Goal: Information Seeking & Learning: Learn about a topic

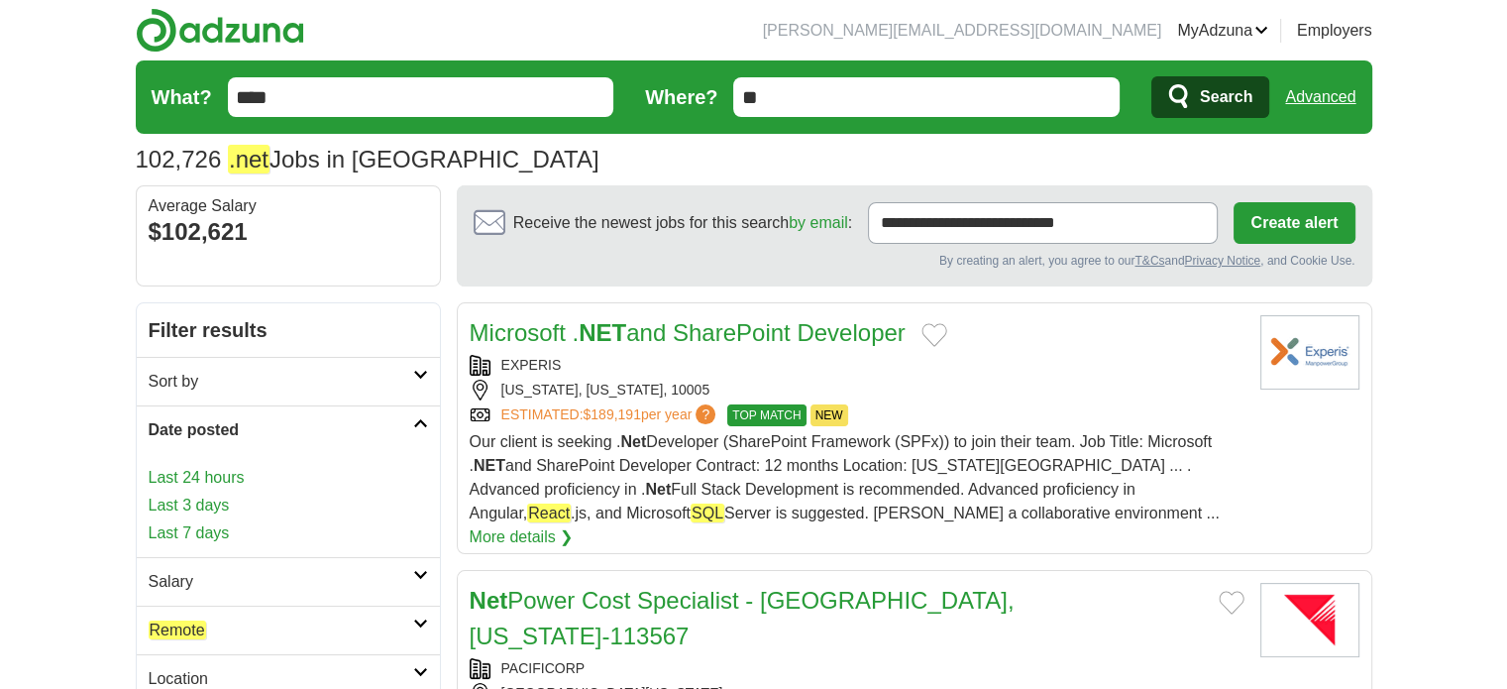
click at [217, 467] on link "Last 24 hours" at bounding box center [288, 478] width 279 height 24
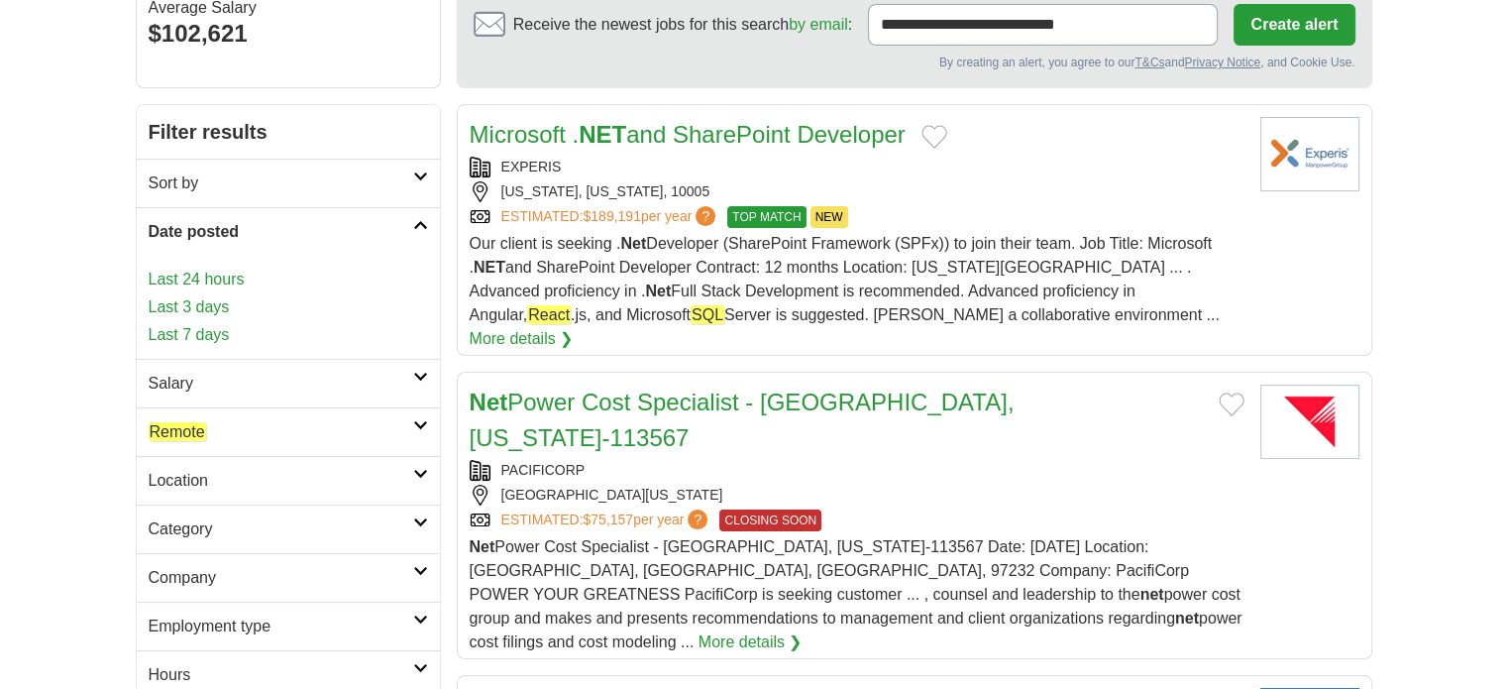
click at [216, 432] on h2 "Remote" at bounding box center [281, 432] width 265 height 24
click at [214, 481] on link "Remote jobs" at bounding box center [192, 479] width 86 height 19
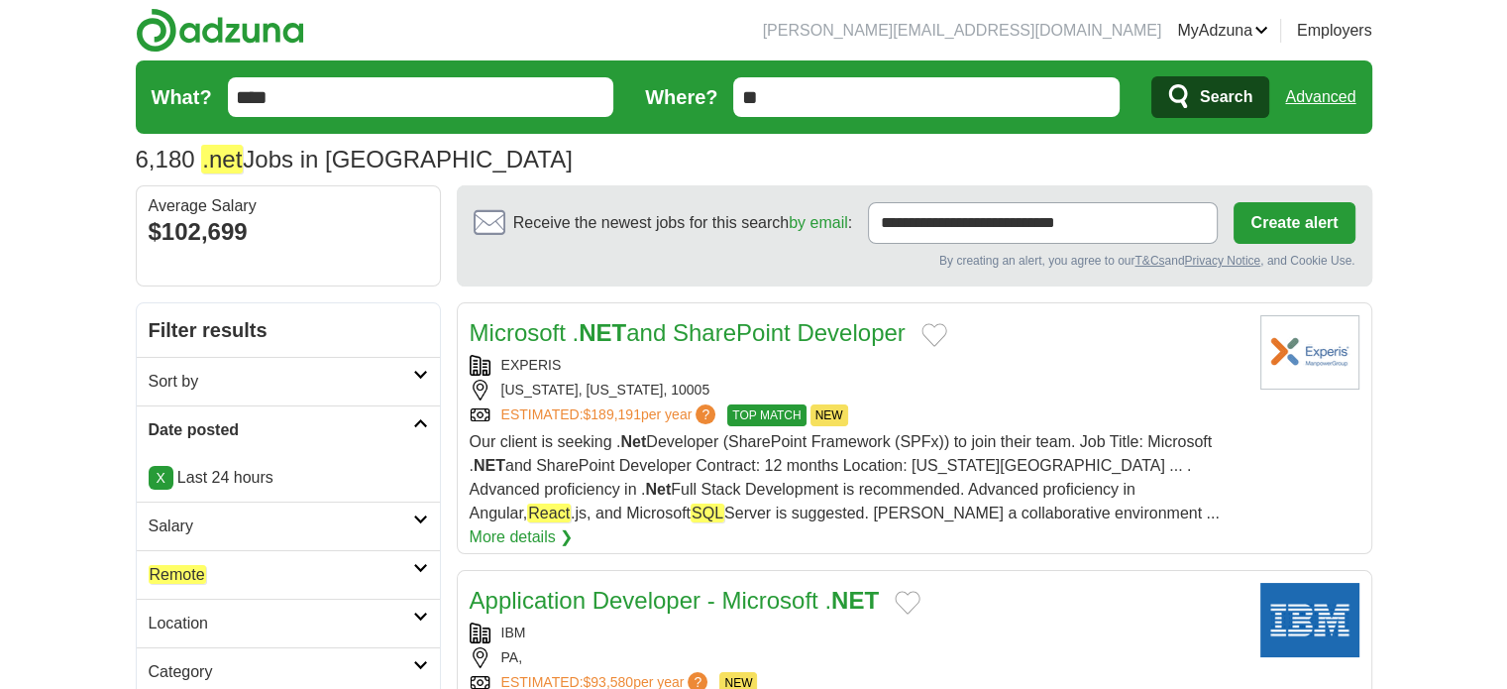
scroll to position [198, 0]
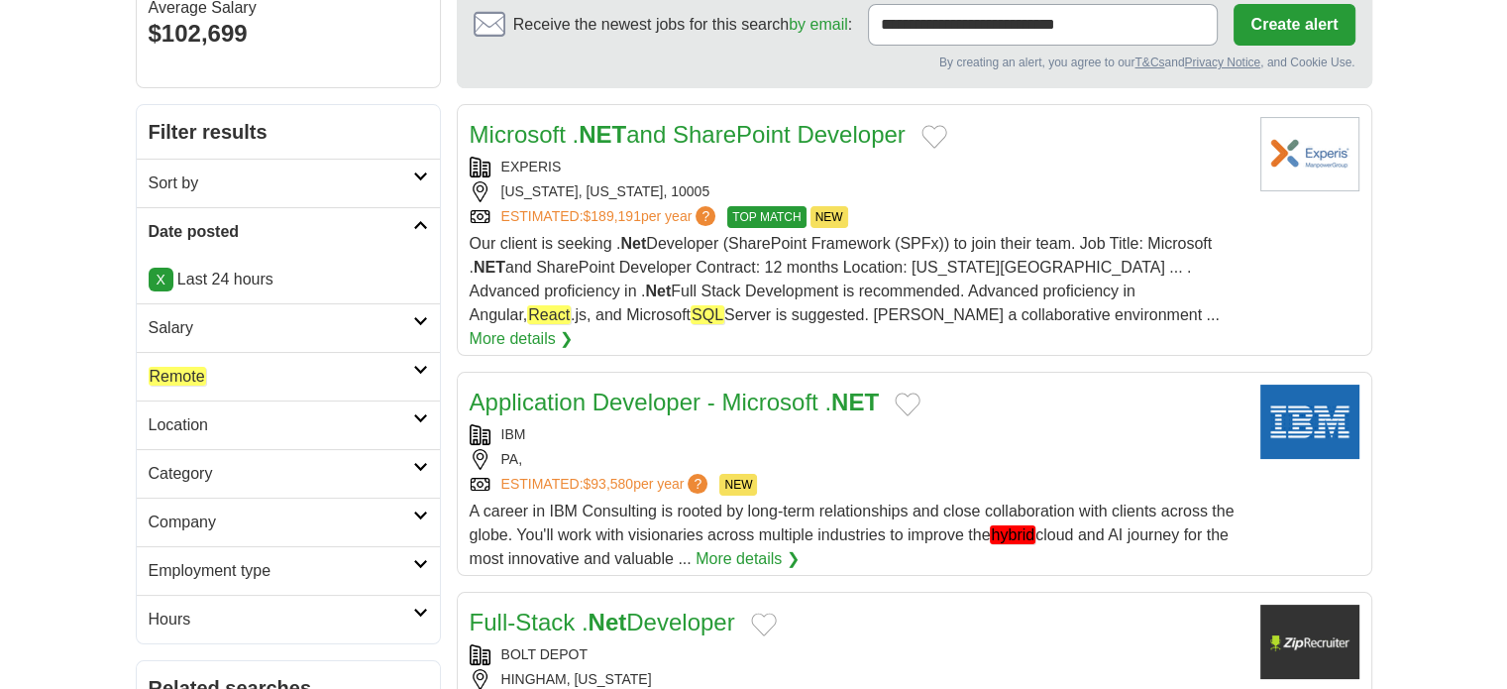
click at [200, 379] on em "Remote" at bounding box center [177, 376] width 57 height 19
click at [198, 425] on em "Remote" at bounding box center [177, 423] width 57 height 19
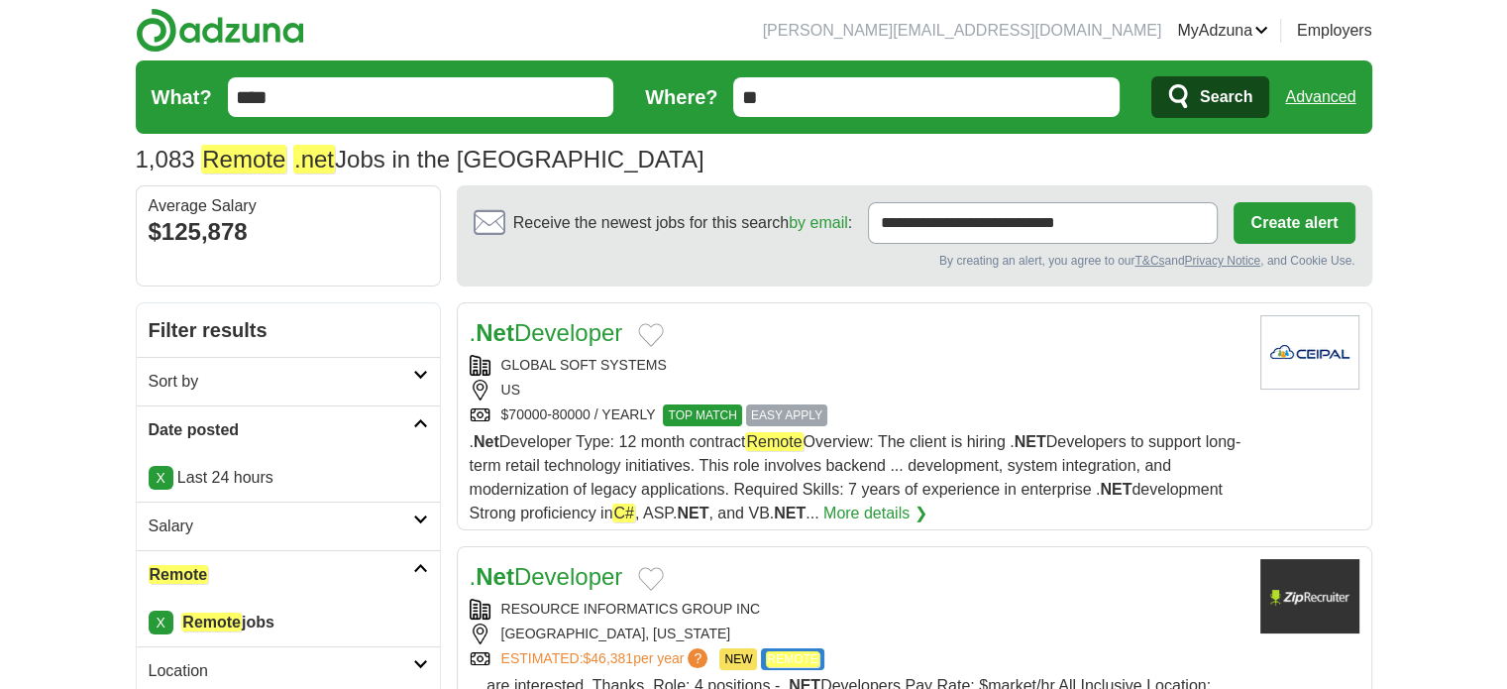
click at [600, 330] on link ". Net Developer" at bounding box center [547, 332] width 154 height 27
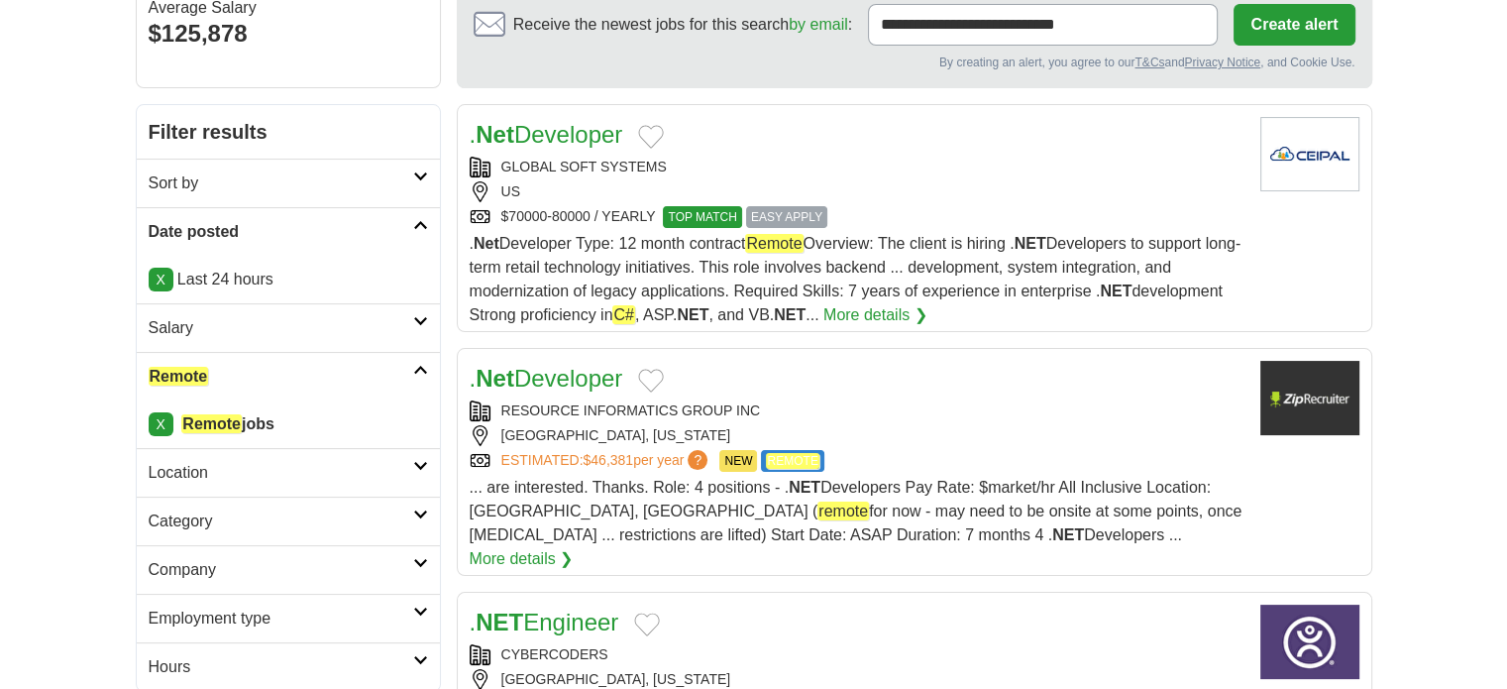
scroll to position [297, 0]
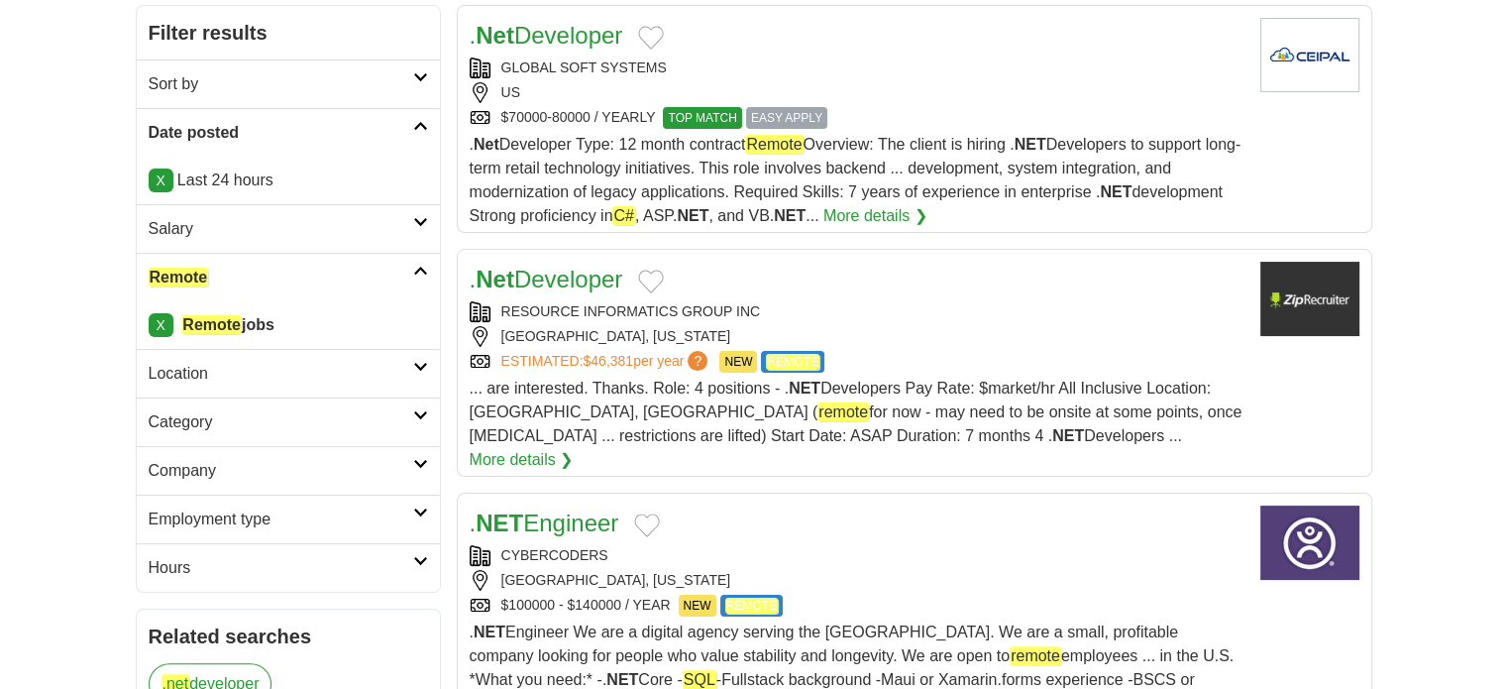
click at [590, 286] on link ". Net Developer" at bounding box center [547, 279] width 154 height 27
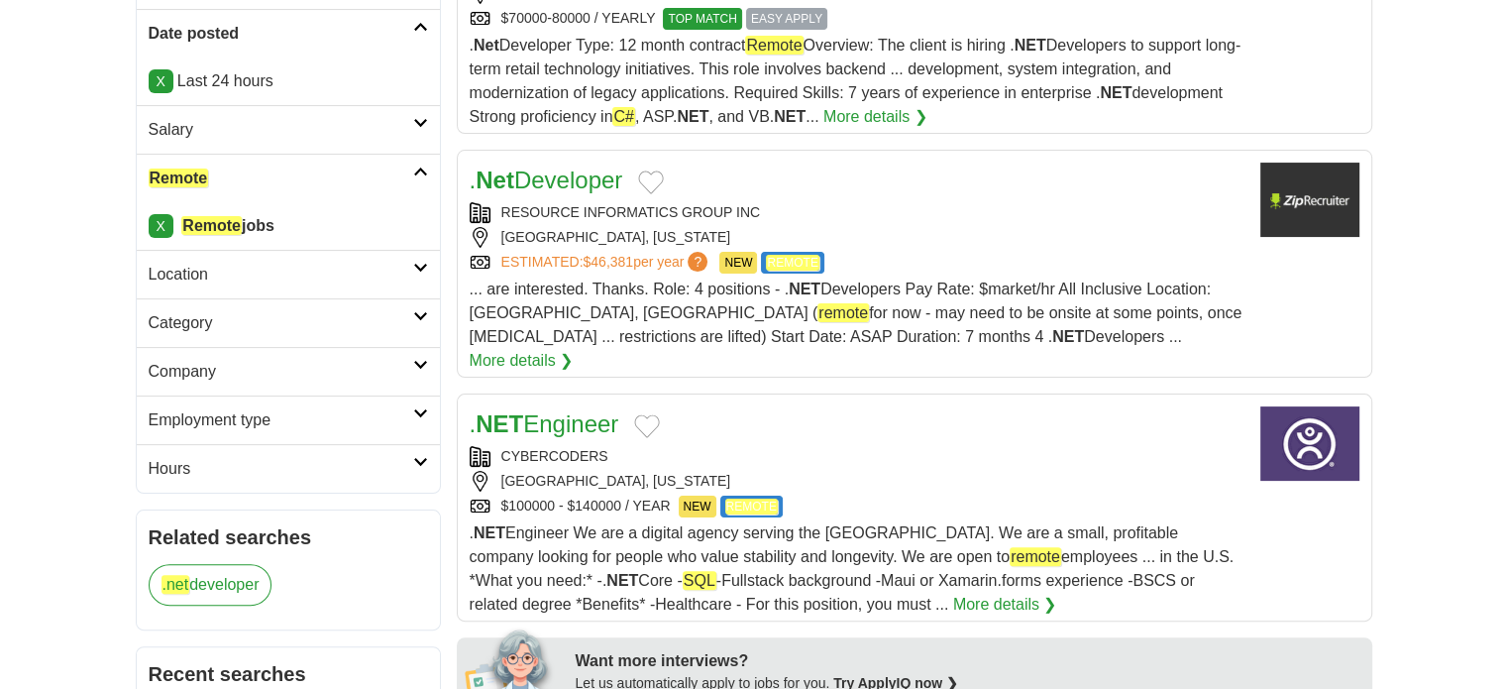
click at [579, 410] on link ". NET Engineer" at bounding box center [545, 423] width 150 height 27
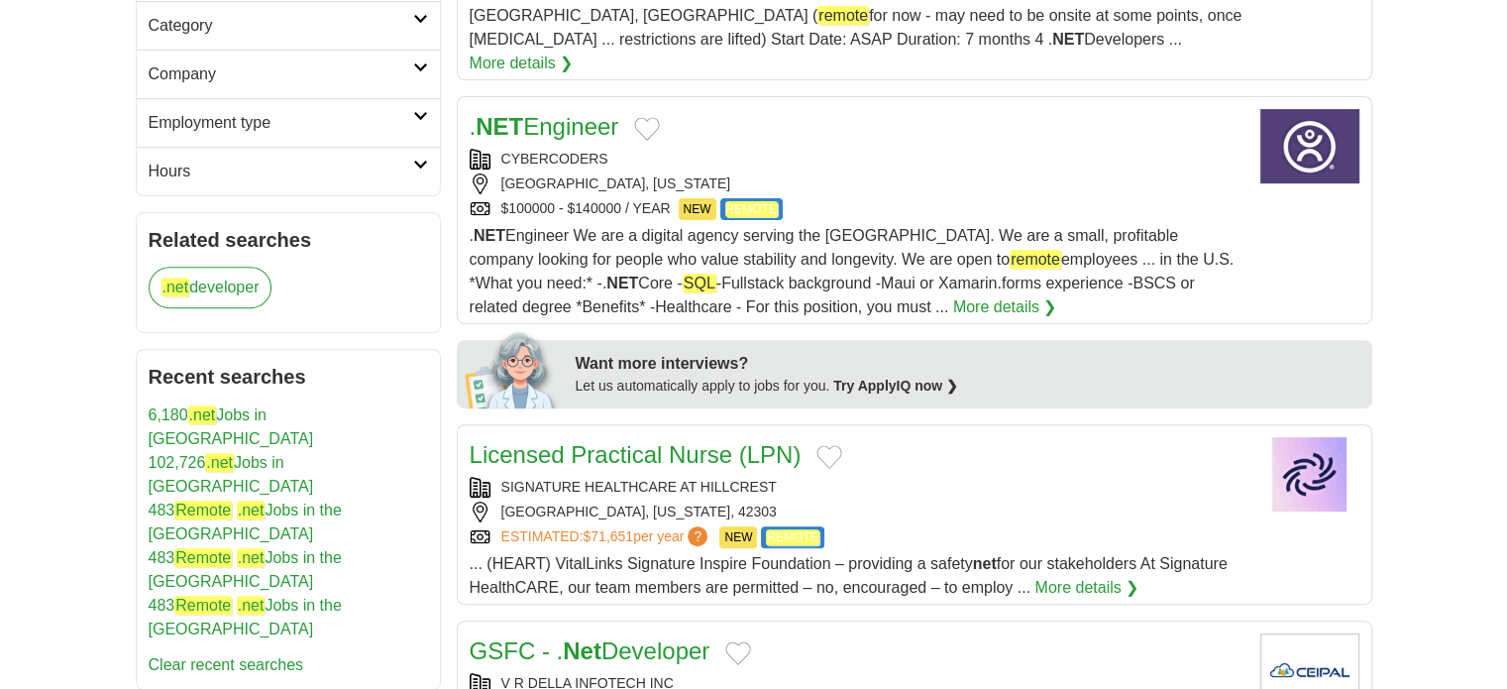
scroll to position [892, 0]
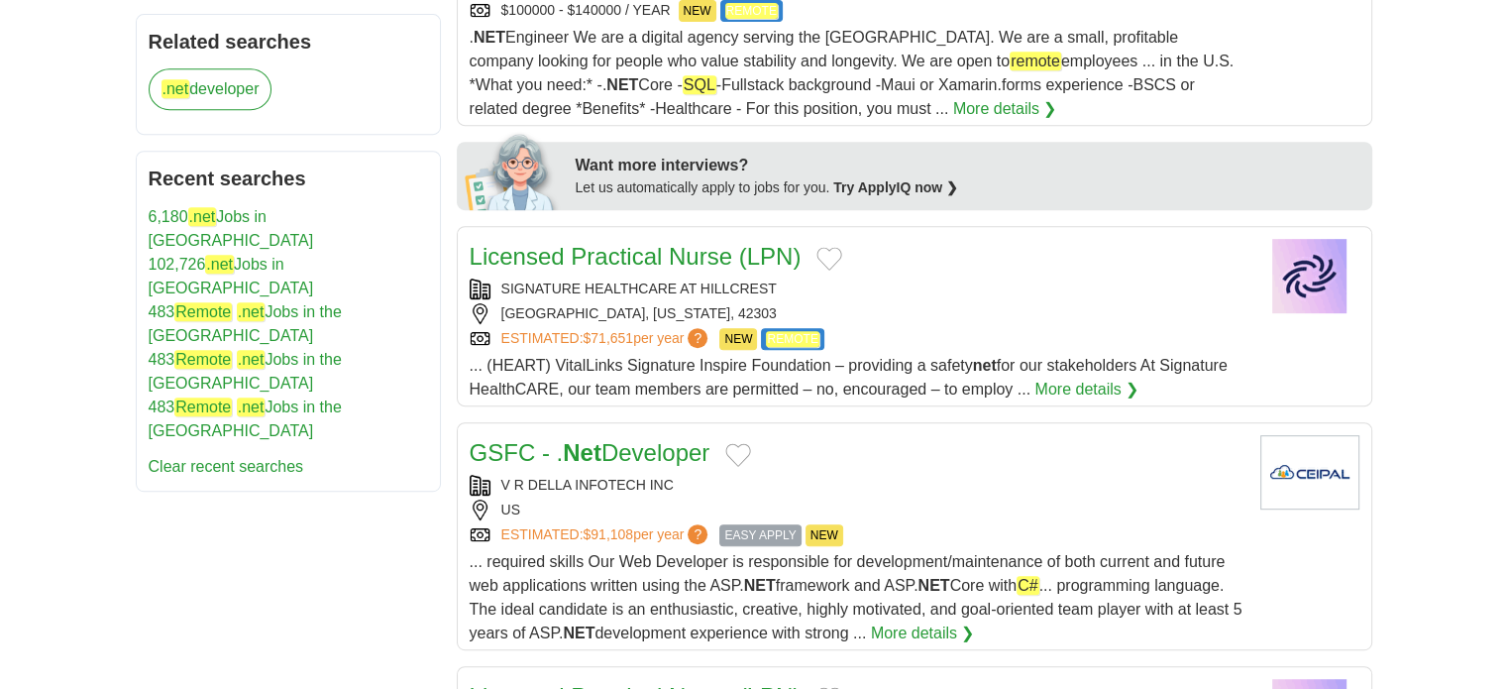
click at [655, 439] on link "GSFC - . Net Developer" at bounding box center [590, 452] width 241 height 27
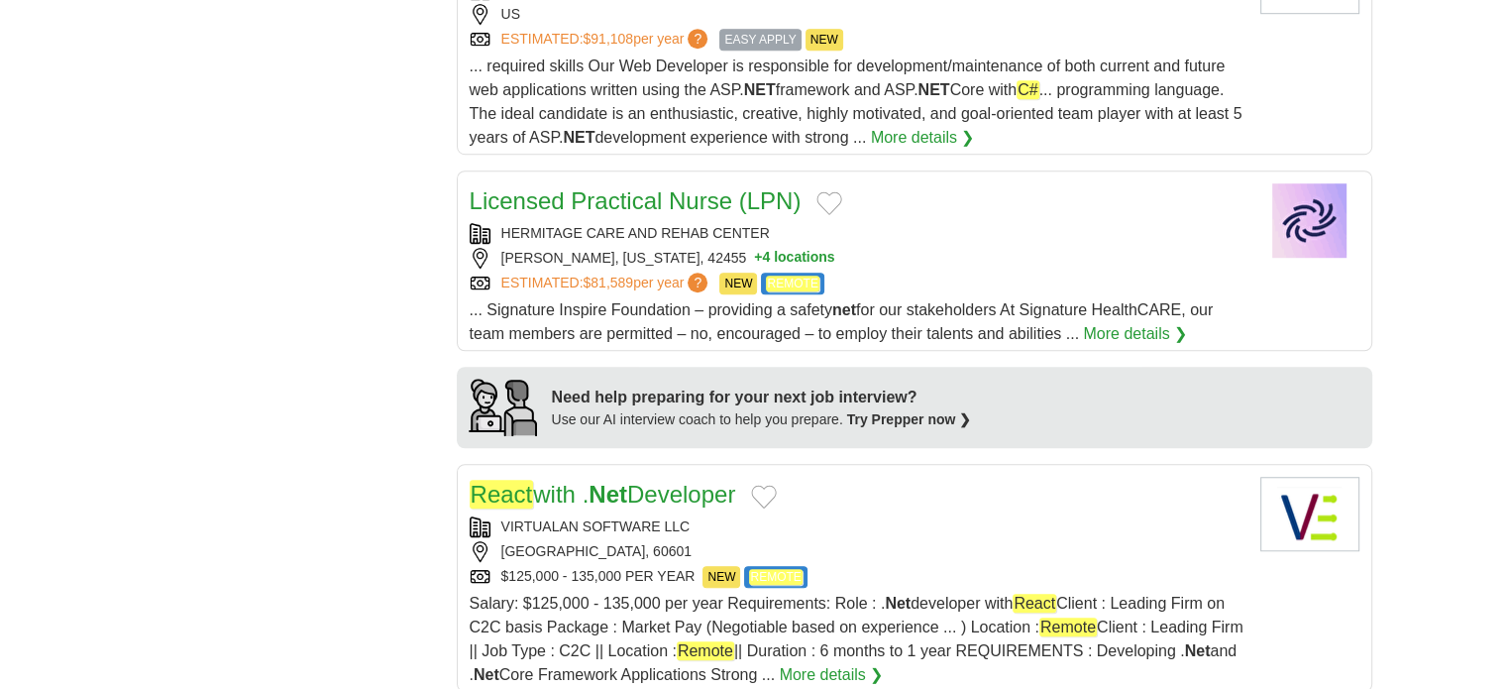
scroll to position [1486, 0]
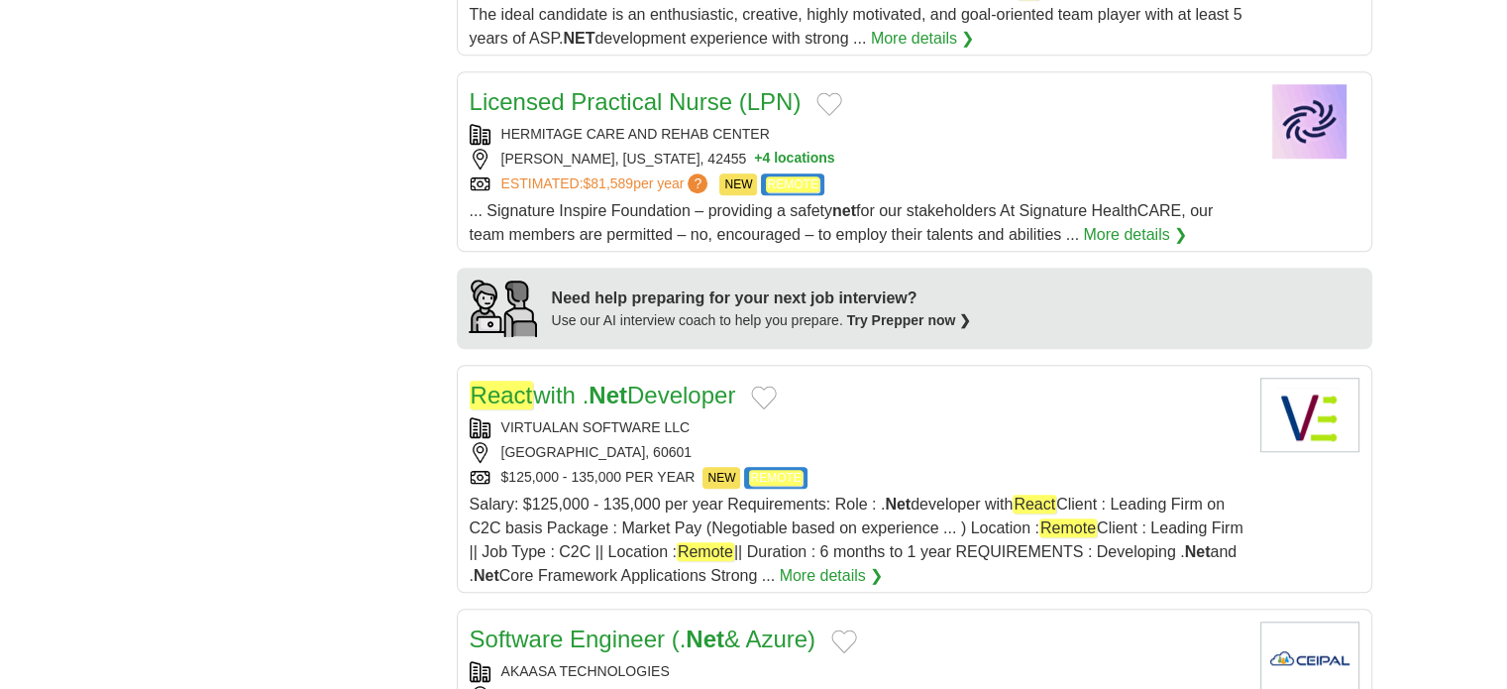
click at [503, 380] on em "React" at bounding box center [502, 394] width 64 height 29
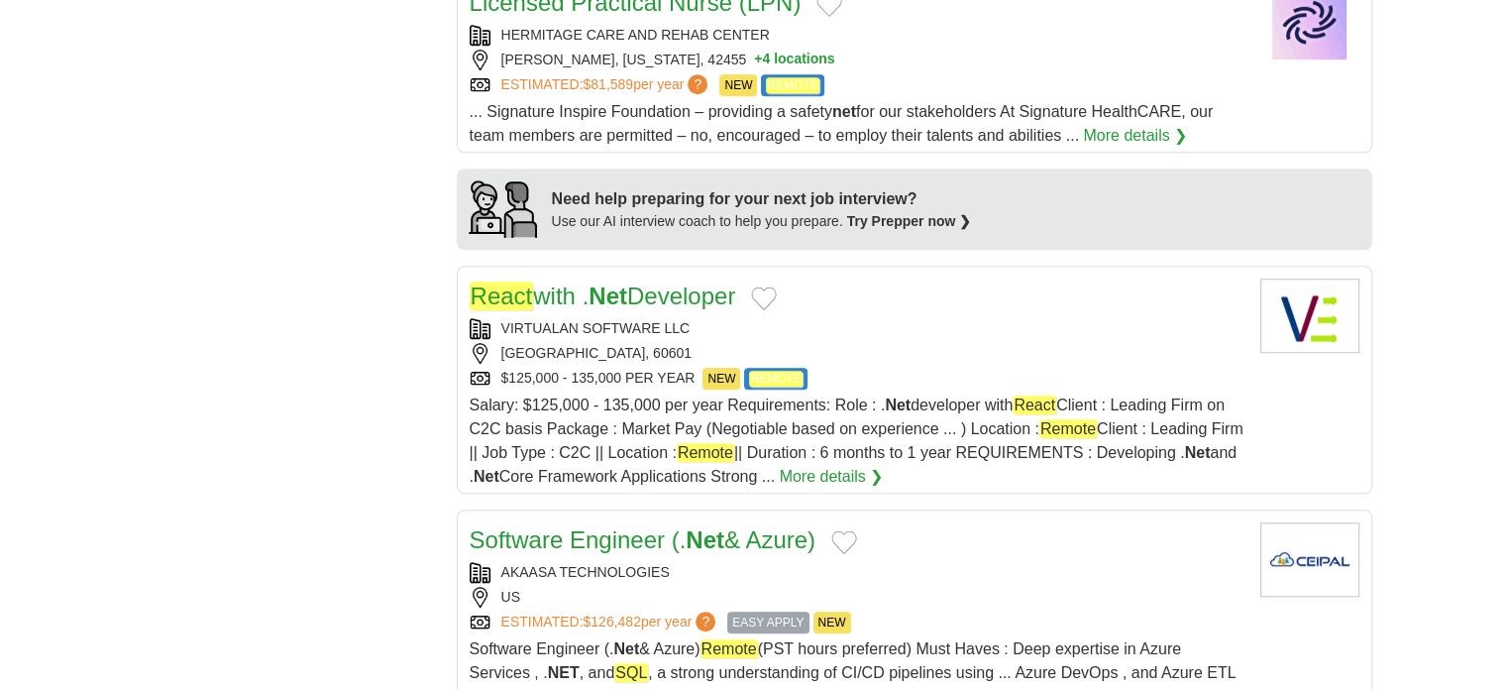
scroll to position [1684, 0]
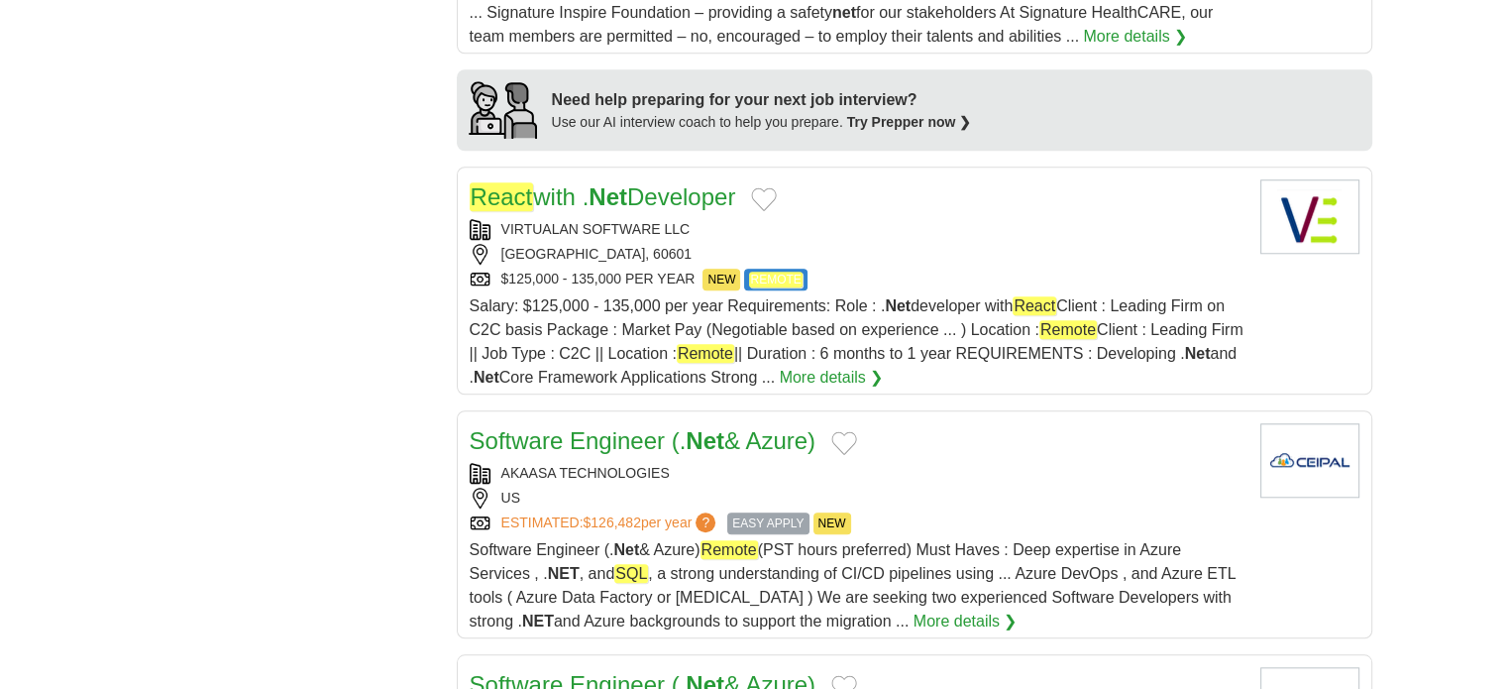
click at [699, 427] on strong "Net" at bounding box center [705, 440] width 39 height 27
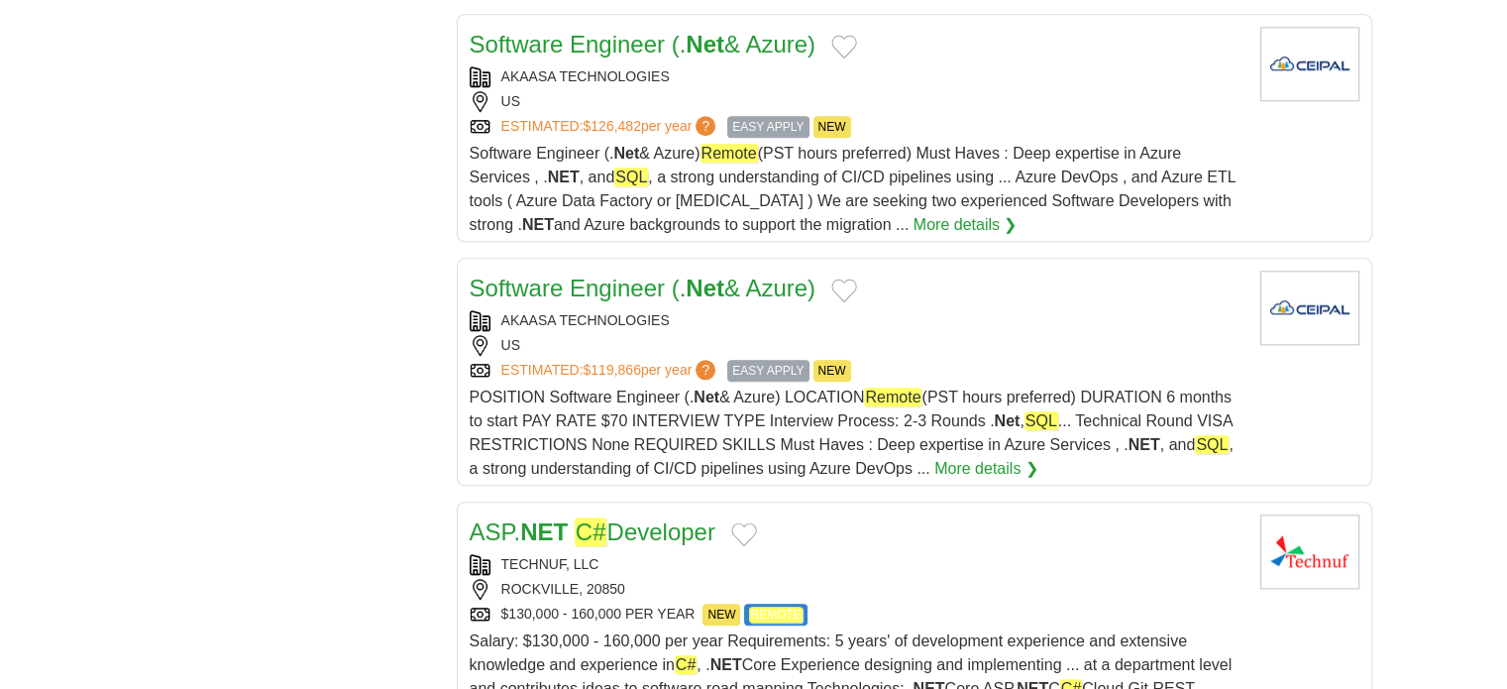
scroll to position [2180, 0]
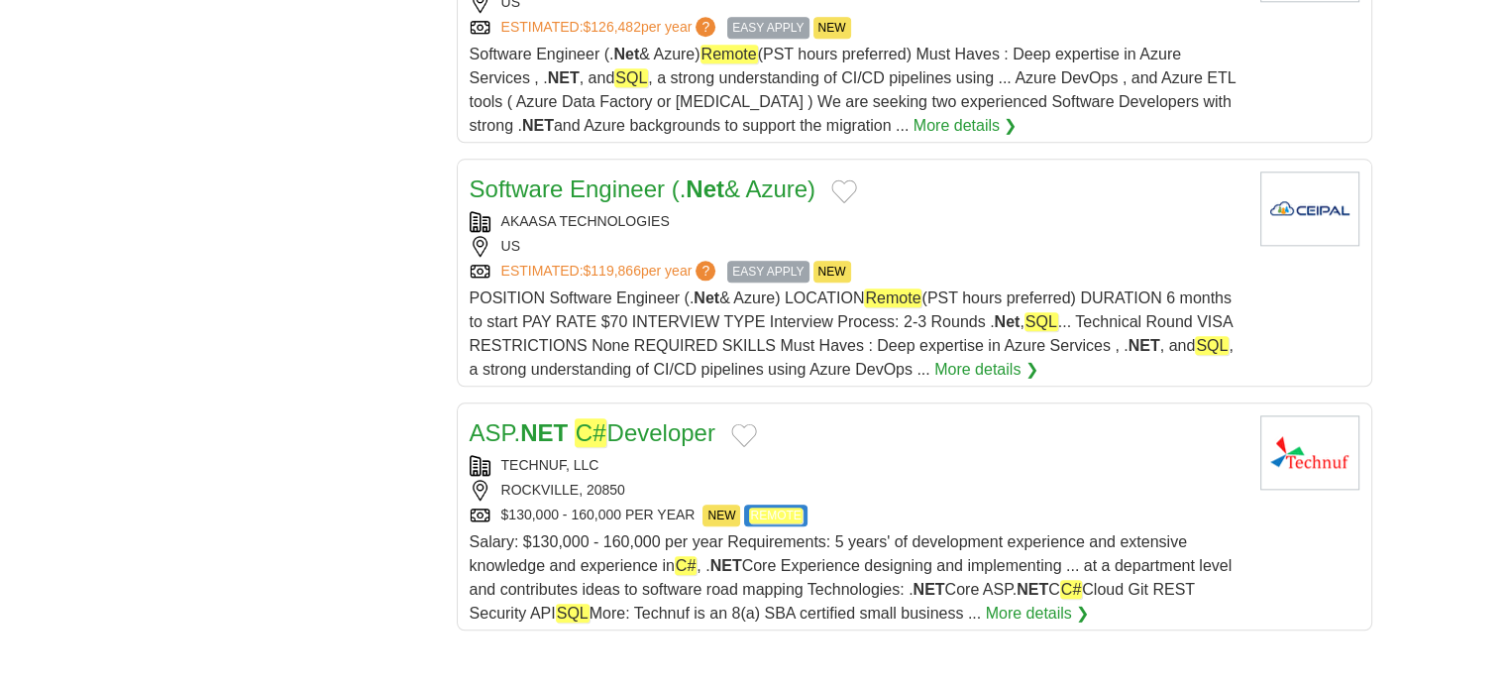
click at [575, 418] on em "C#" at bounding box center [591, 432] width 33 height 29
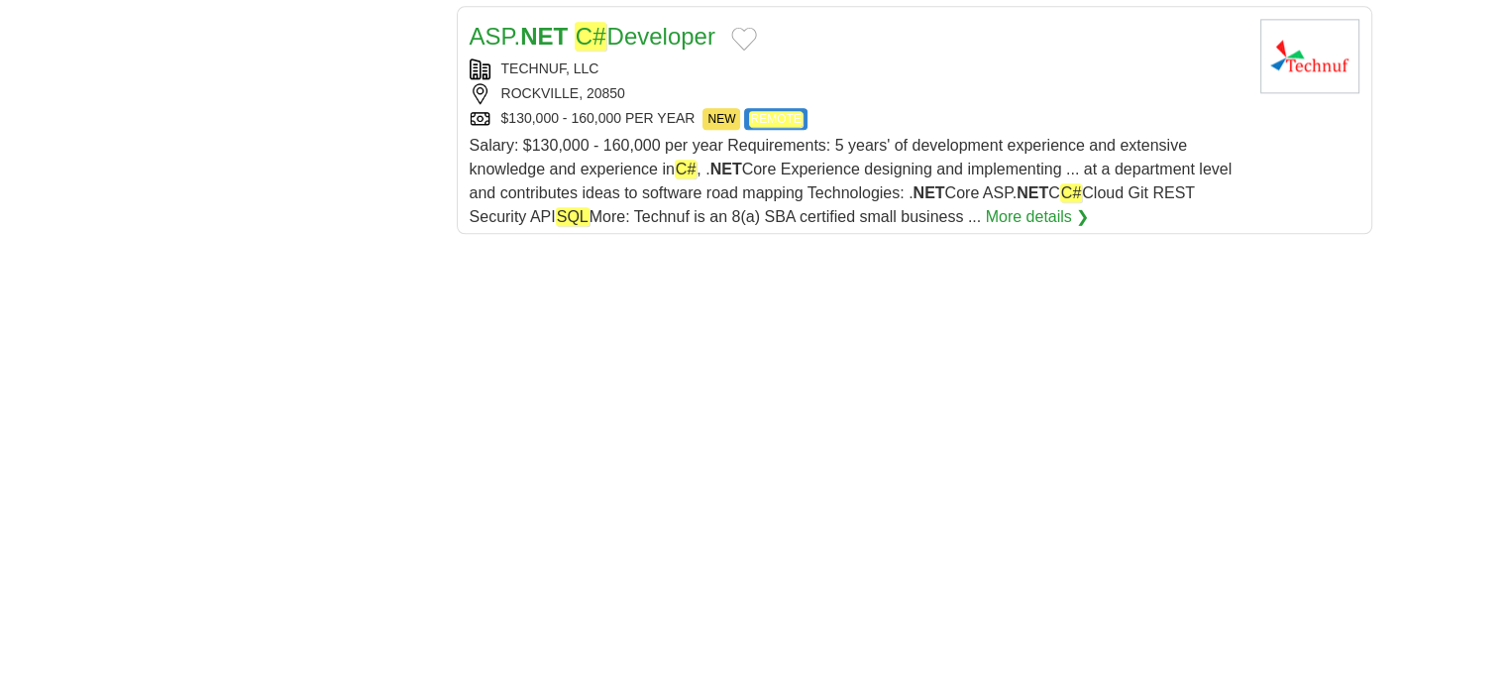
scroll to position [2972, 0]
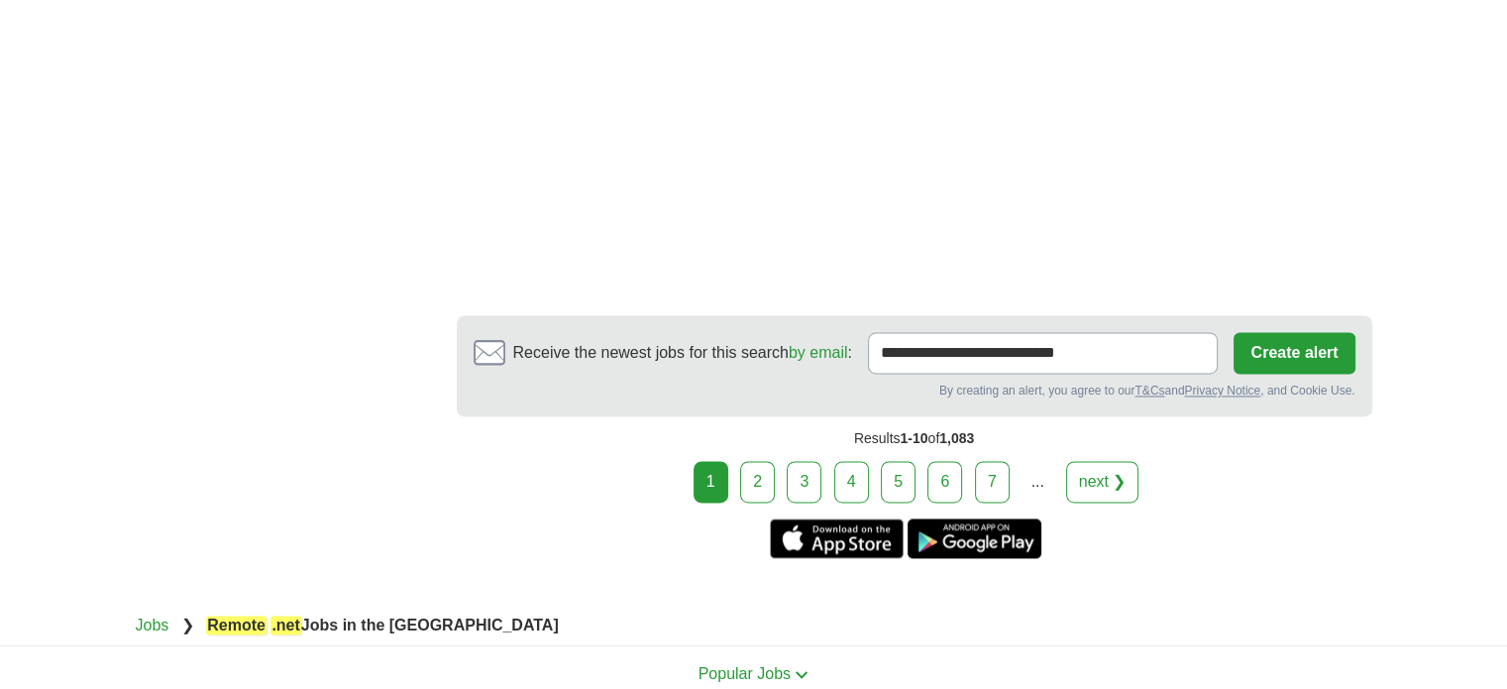
click at [768, 461] on link "2" at bounding box center [757, 482] width 35 height 42
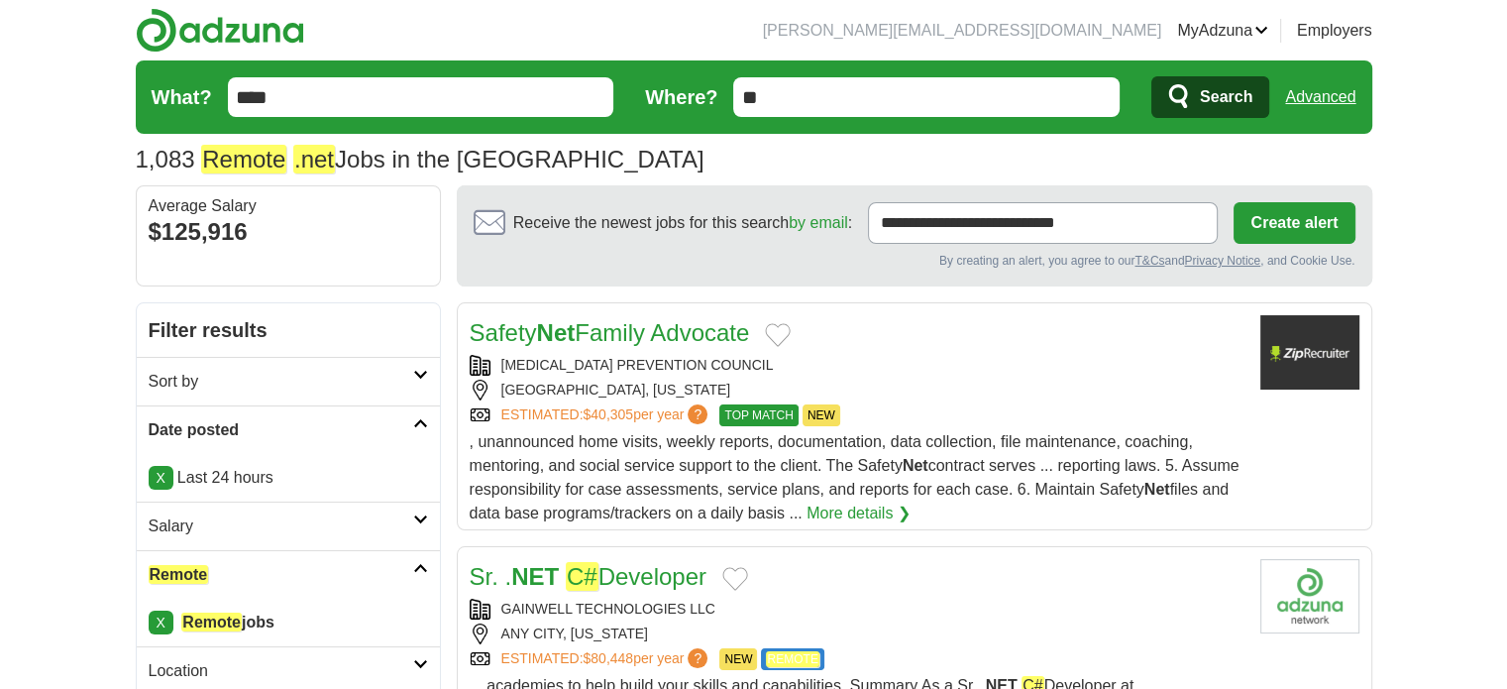
scroll to position [198, 0]
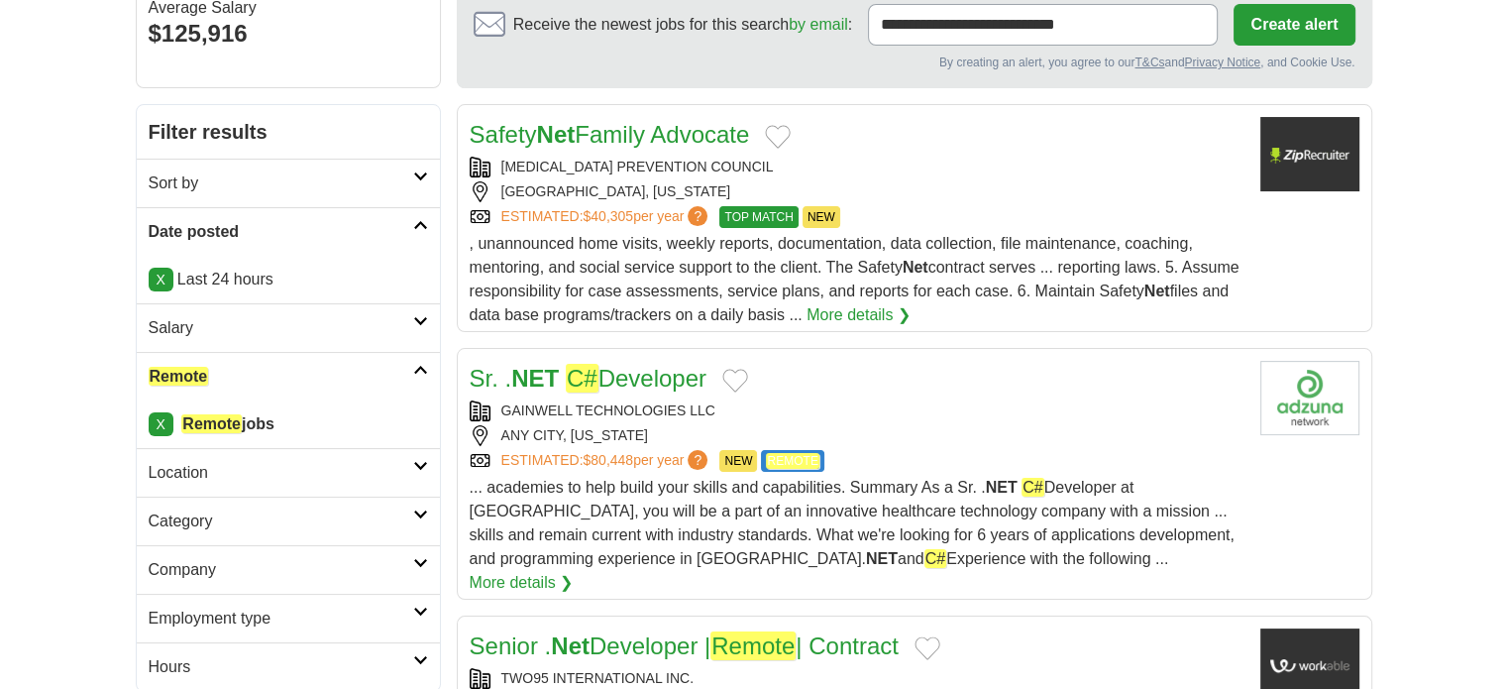
click at [584, 372] on em "C#" at bounding box center [582, 378] width 33 height 29
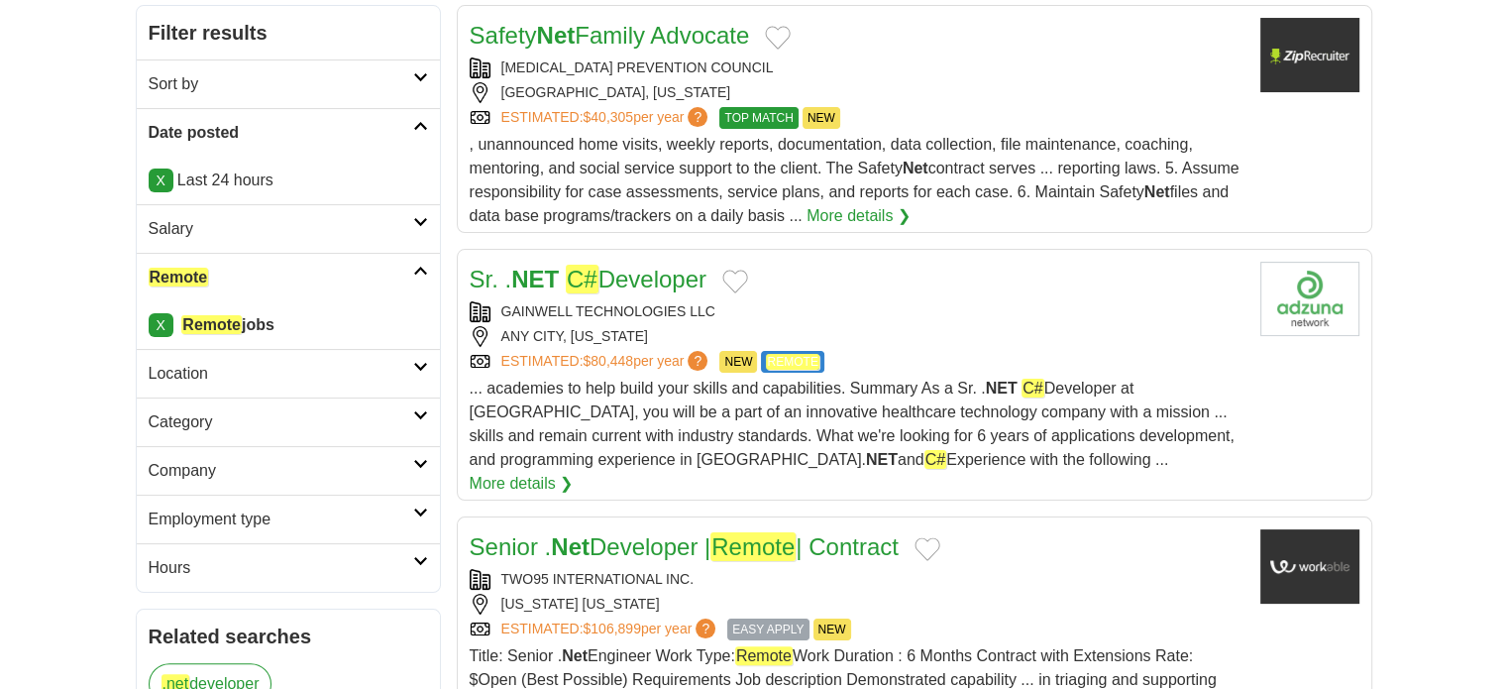
scroll to position [396, 0]
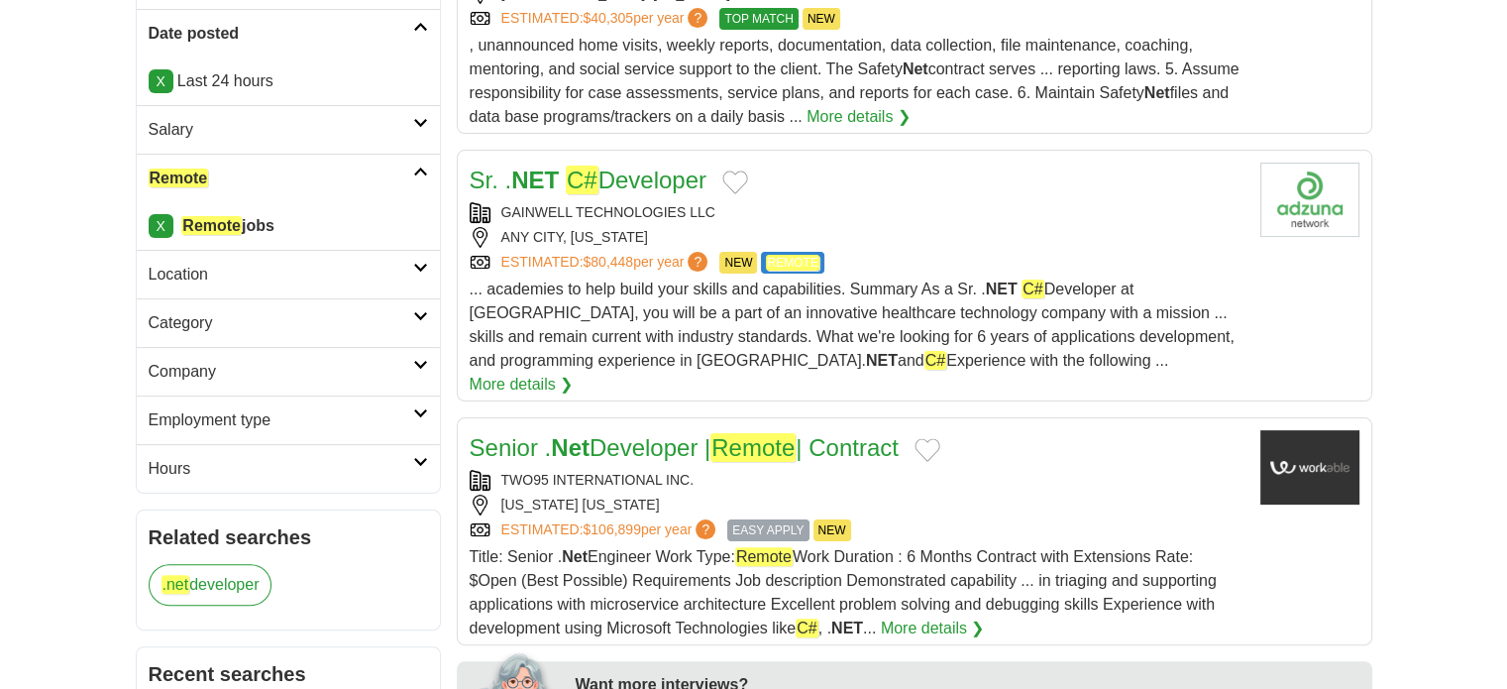
click at [564, 434] on strong "Net" at bounding box center [570, 447] width 39 height 27
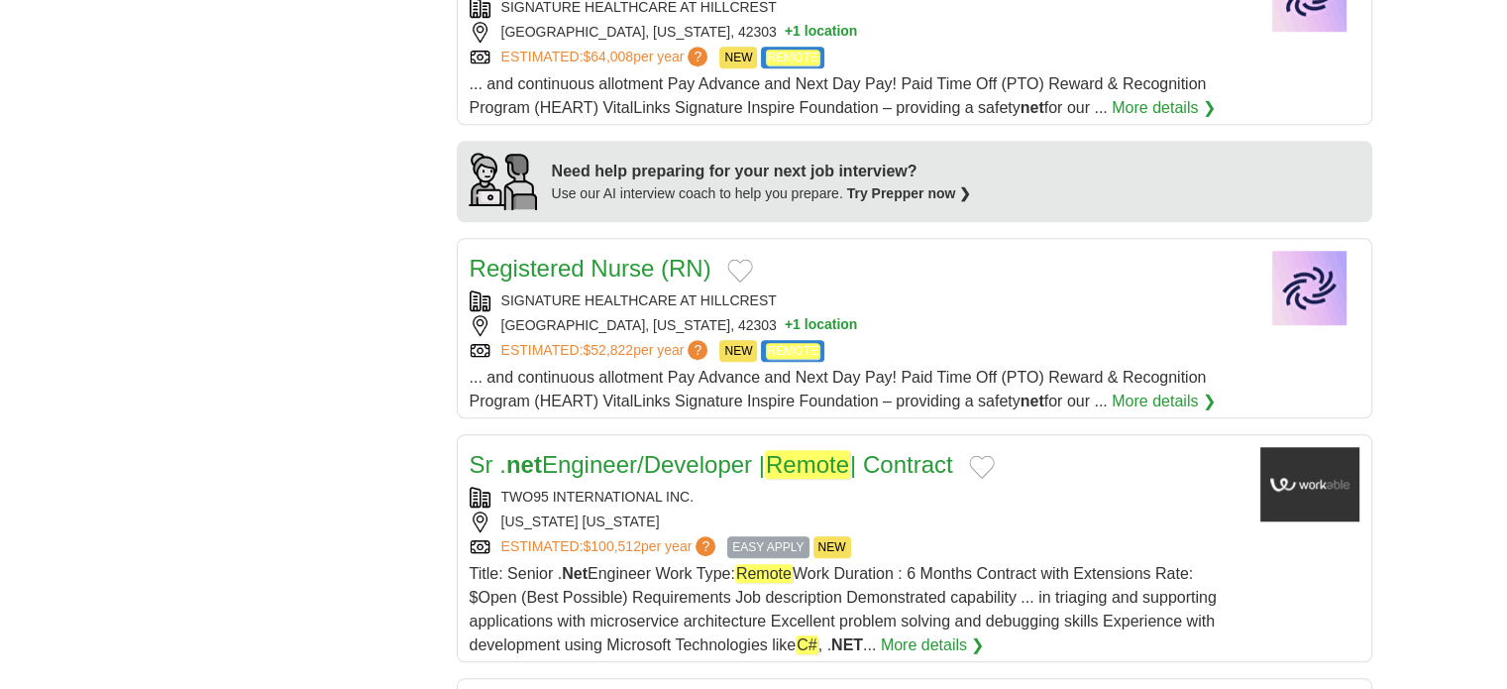
scroll to position [1783, 0]
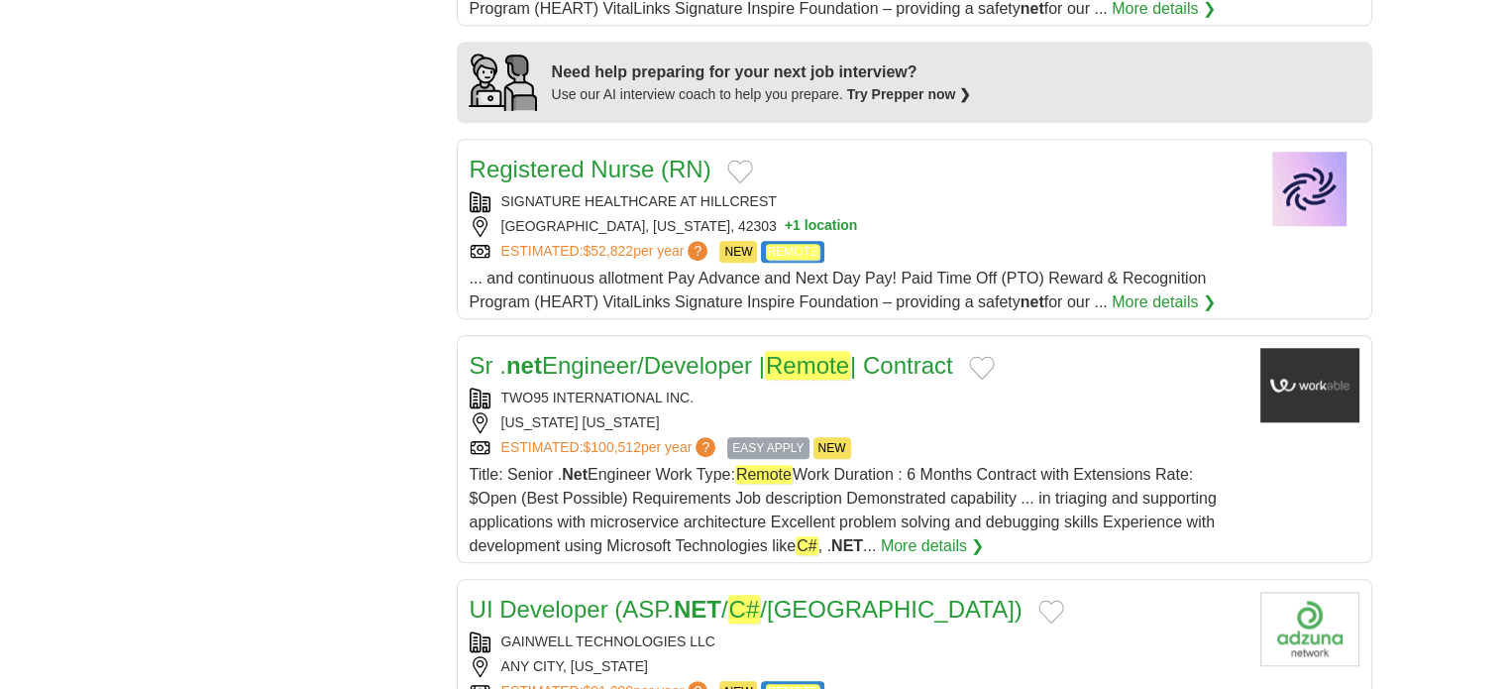
click at [550, 351] on link "Sr . net Engineer/Developer | Remote | Contract" at bounding box center [711, 365] width 483 height 29
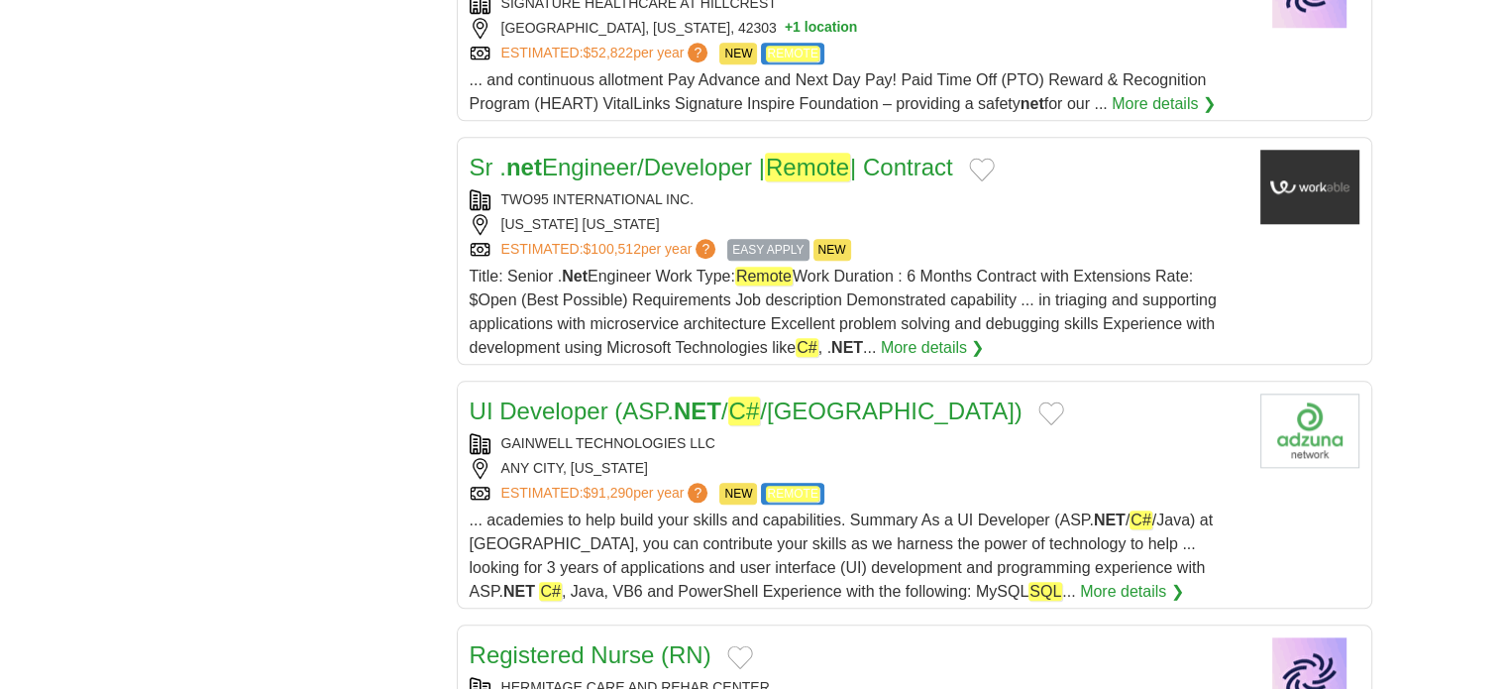
click at [536, 396] on link "UI Developer (ASP. NET / C# /Java)" at bounding box center [746, 410] width 553 height 29
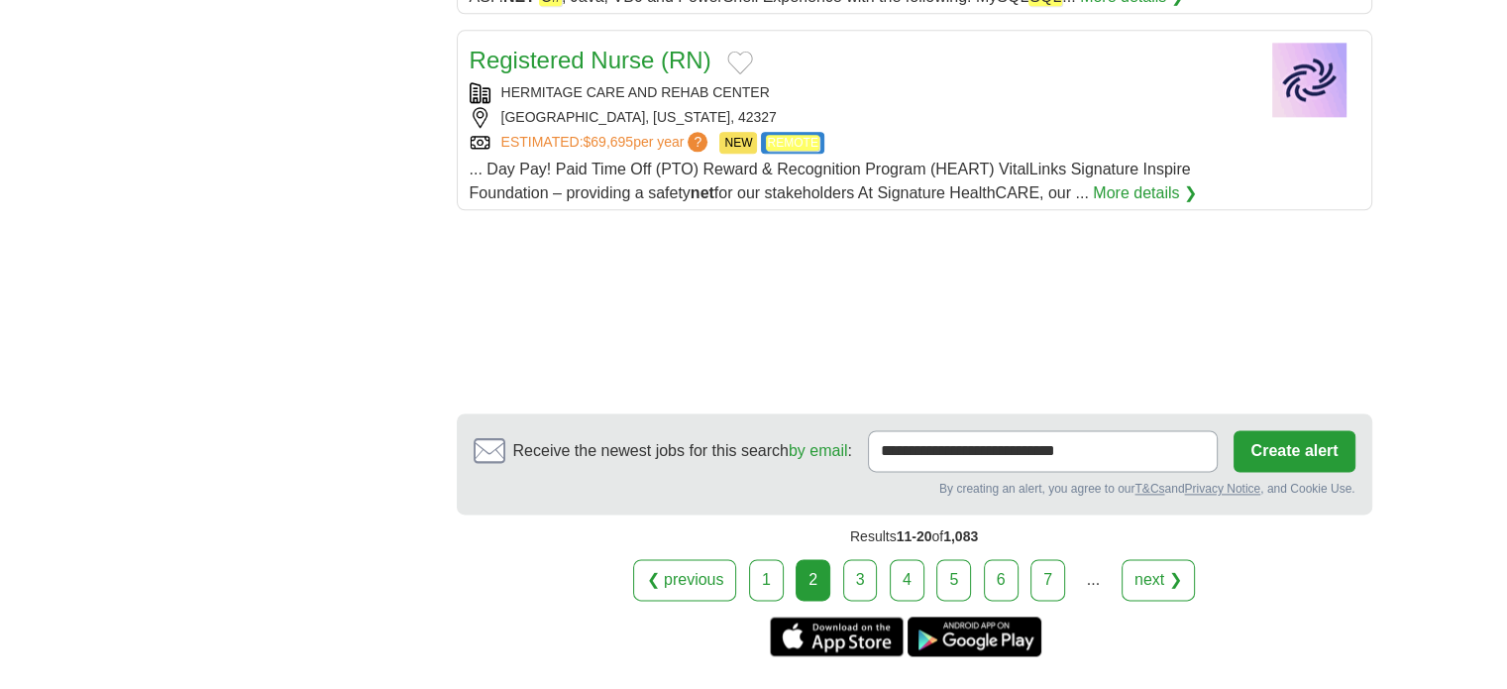
scroll to position [2675, 0]
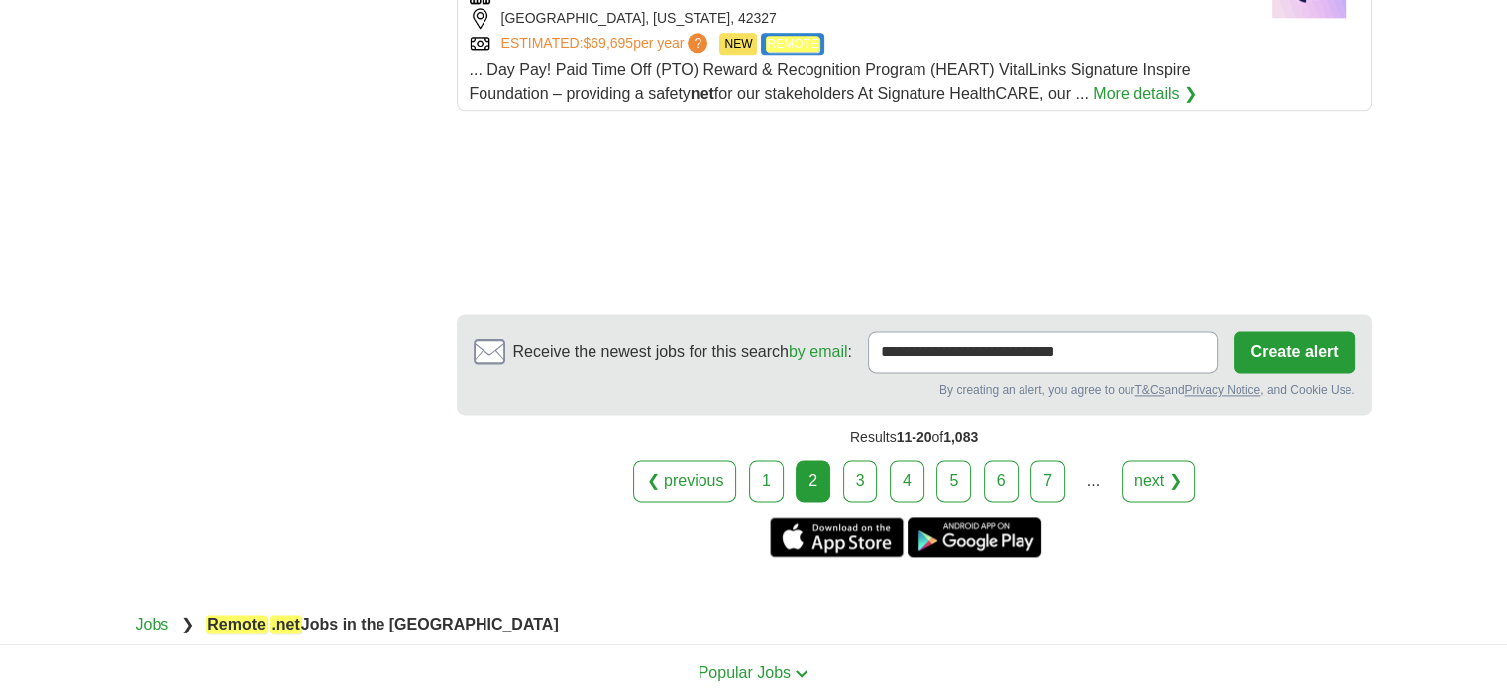
click at [861, 460] on link "3" at bounding box center [860, 481] width 35 height 42
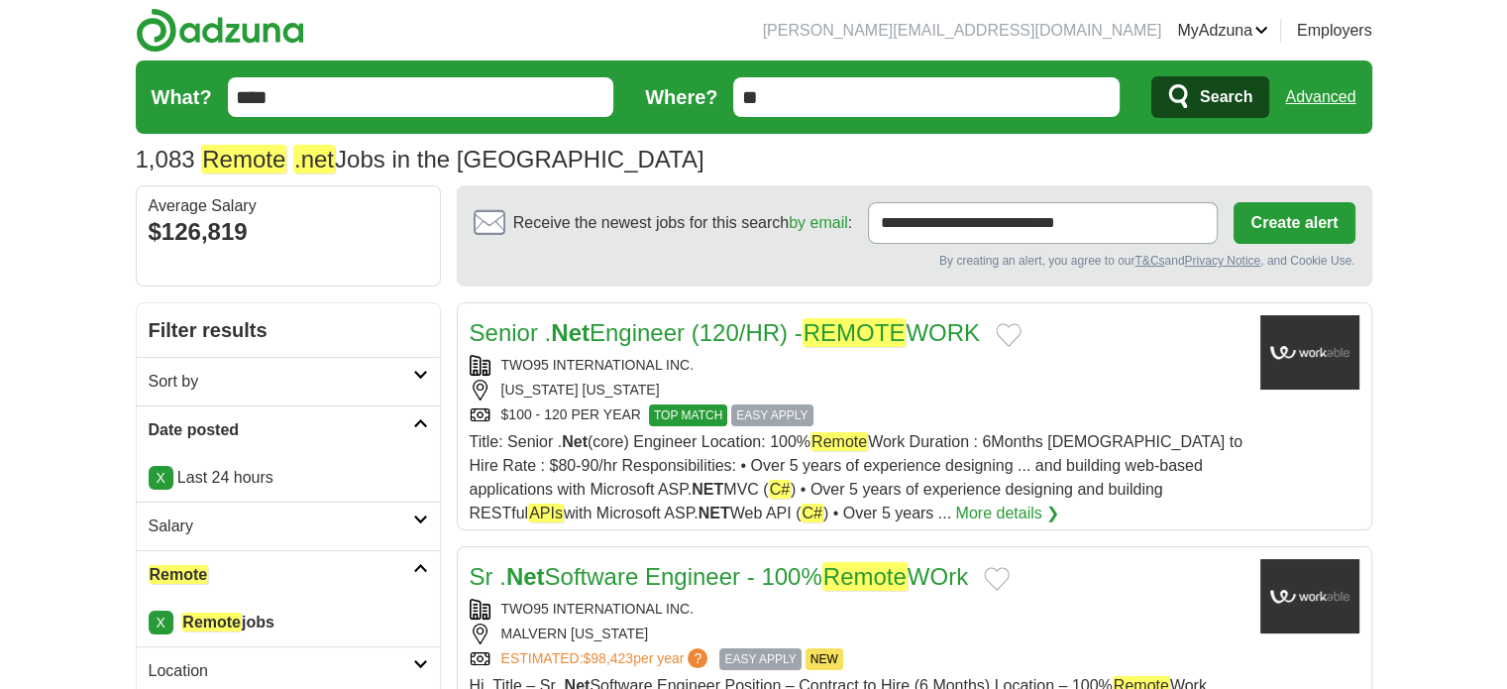
click at [587, 322] on strong "Net" at bounding box center [570, 332] width 39 height 27
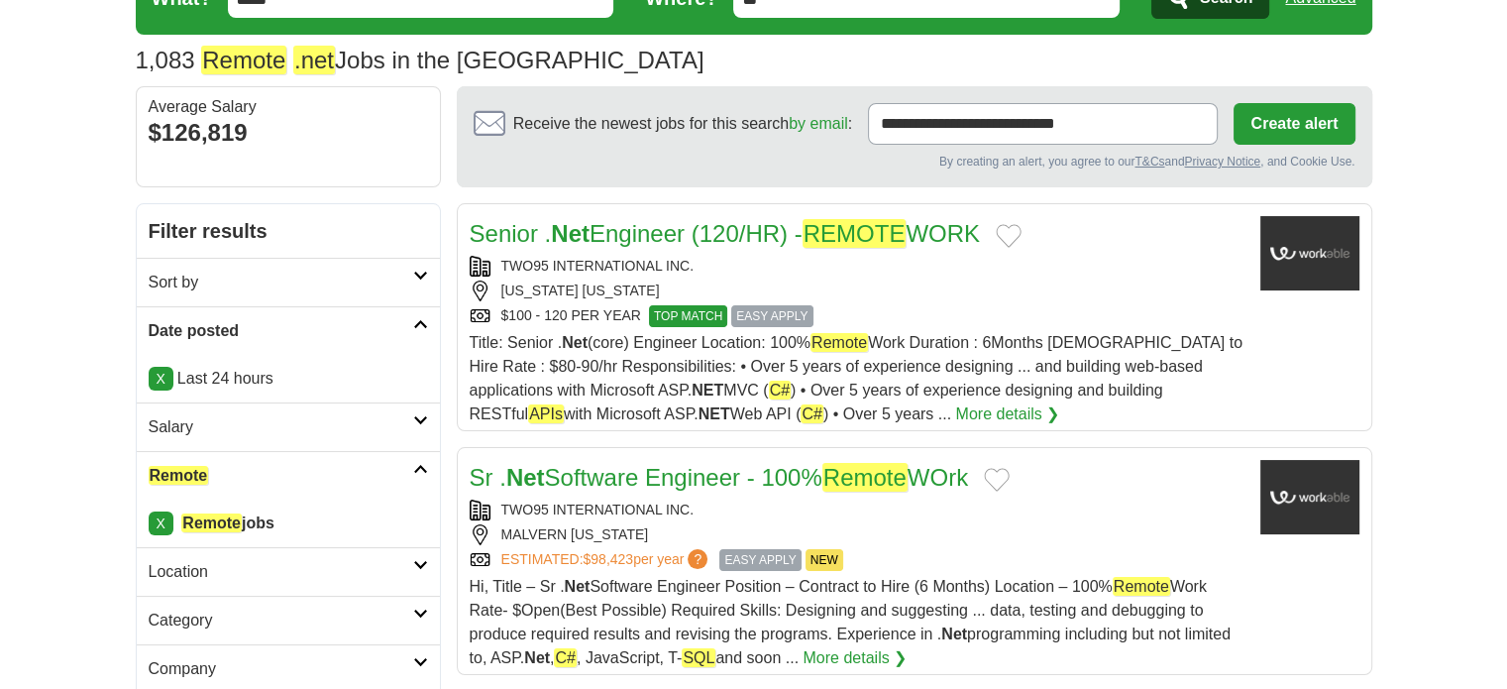
scroll to position [198, 0]
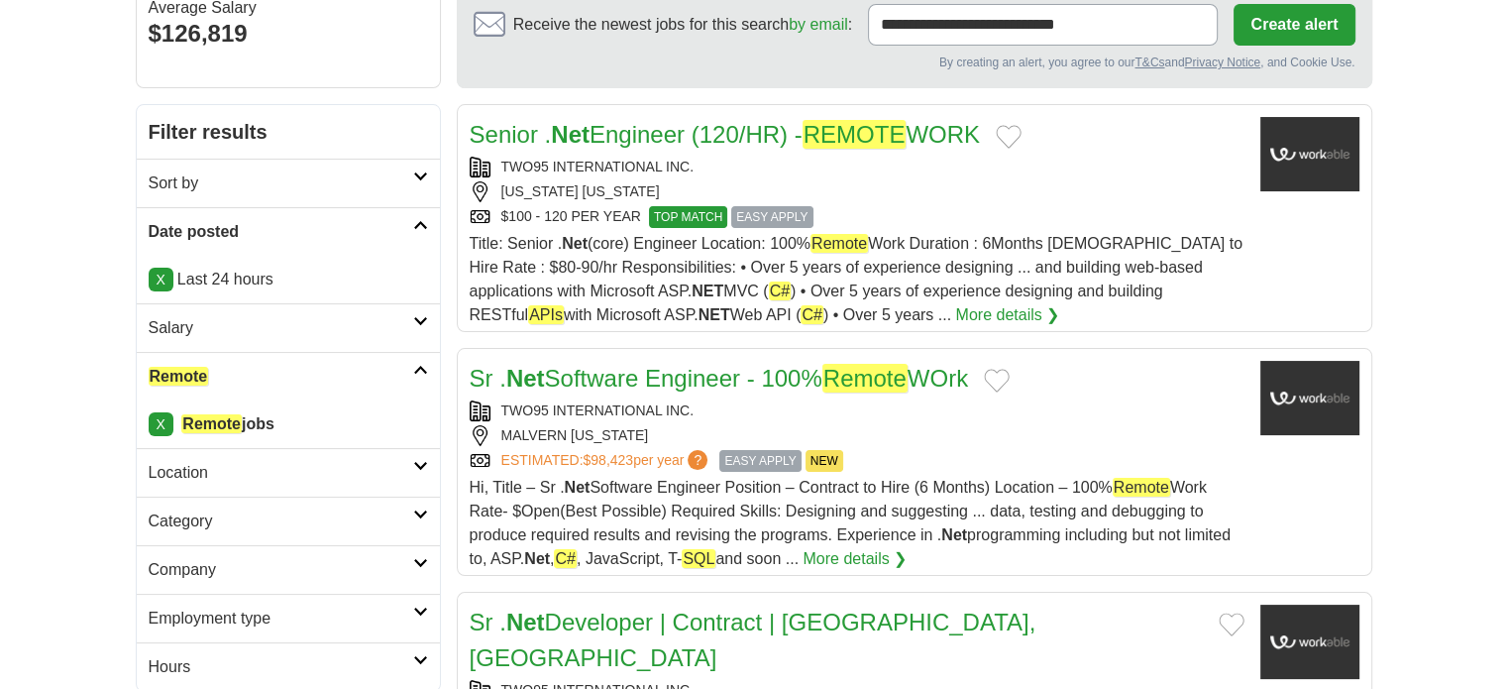
click at [551, 372] on link "Sr . Net Software Engineer - 100% Remote WOrk" at bounding box center [719, 378] width 499 height 29
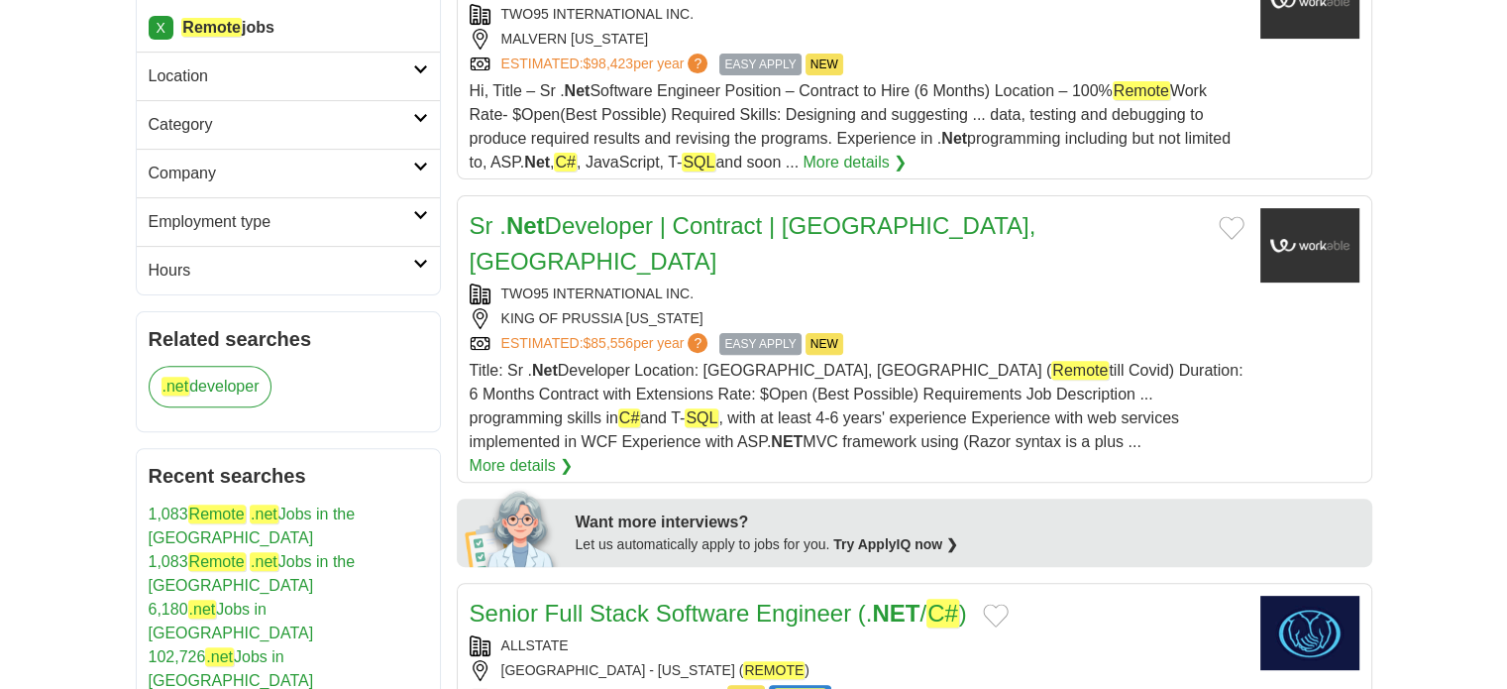
scroll to position [694, 0]
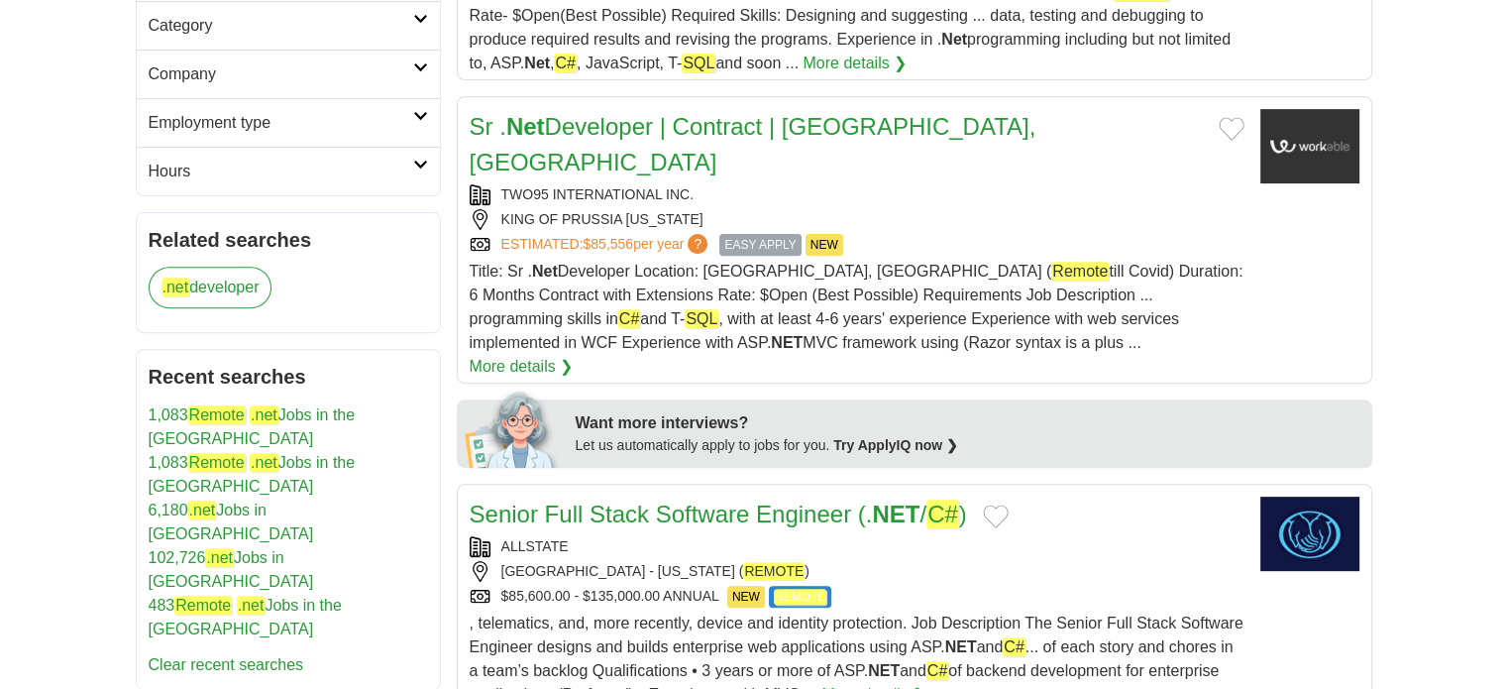
click at [614, 499] on link "Senior Full Stack Software Engineer (. NET / C# )" at bounding box center [718, 513] width 497 height 29
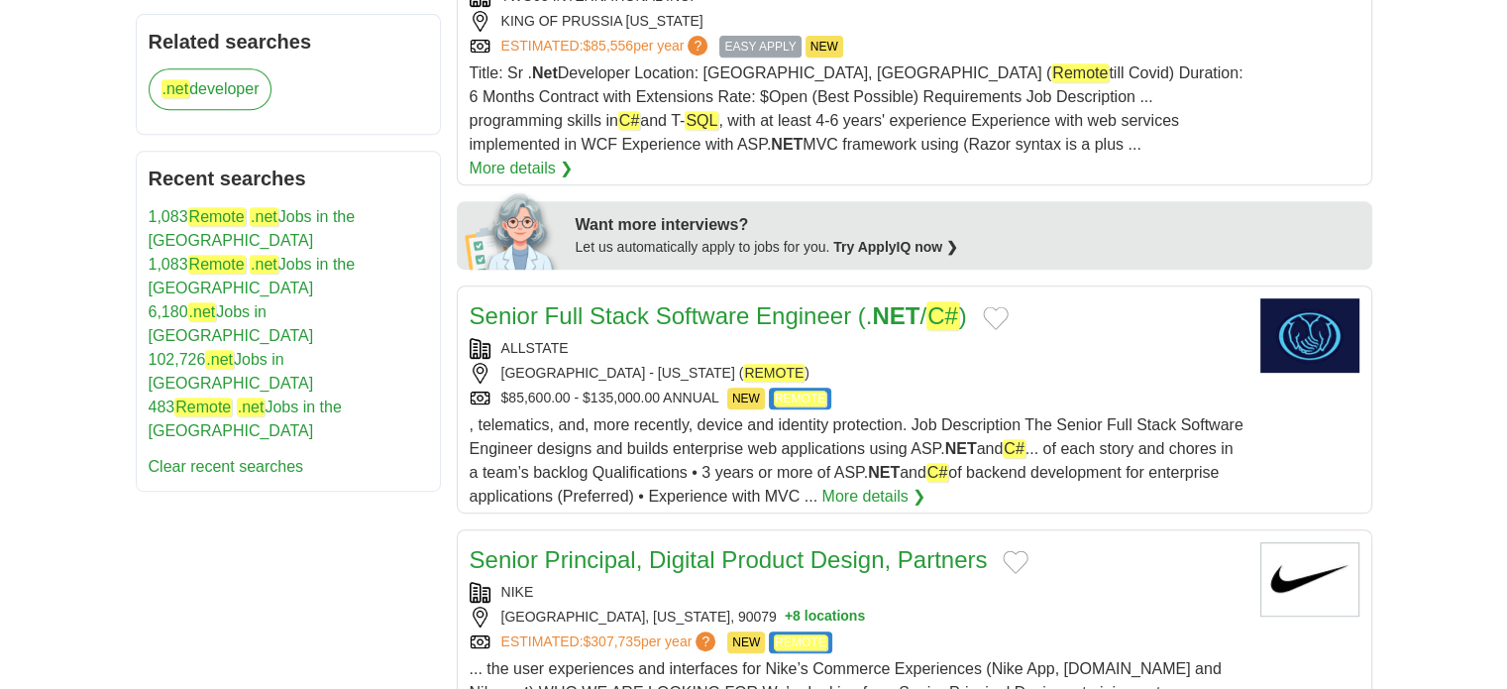
scroll to position [991, 0]
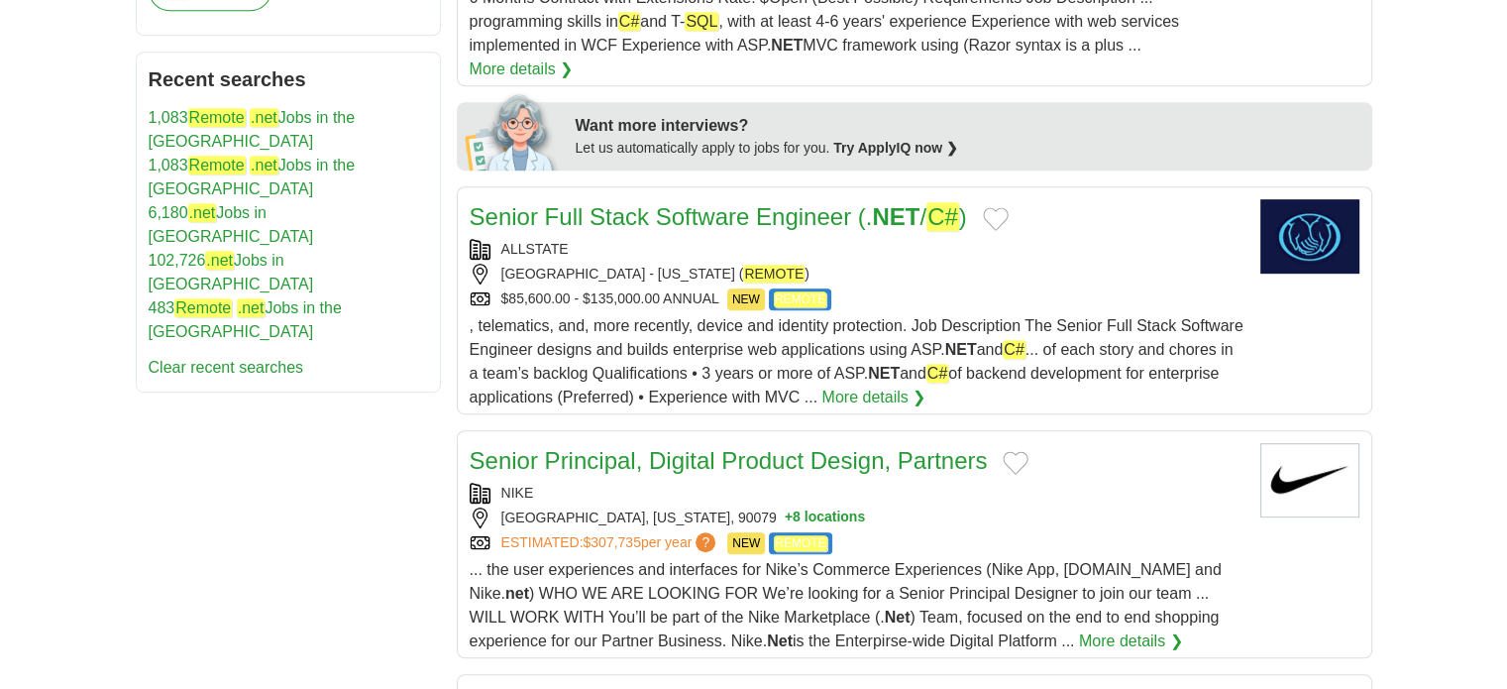
click at [563, 447] on link "Senior Principal, Digital Product Design, Partners" at bounding box center [729, 460] width 518 height 27
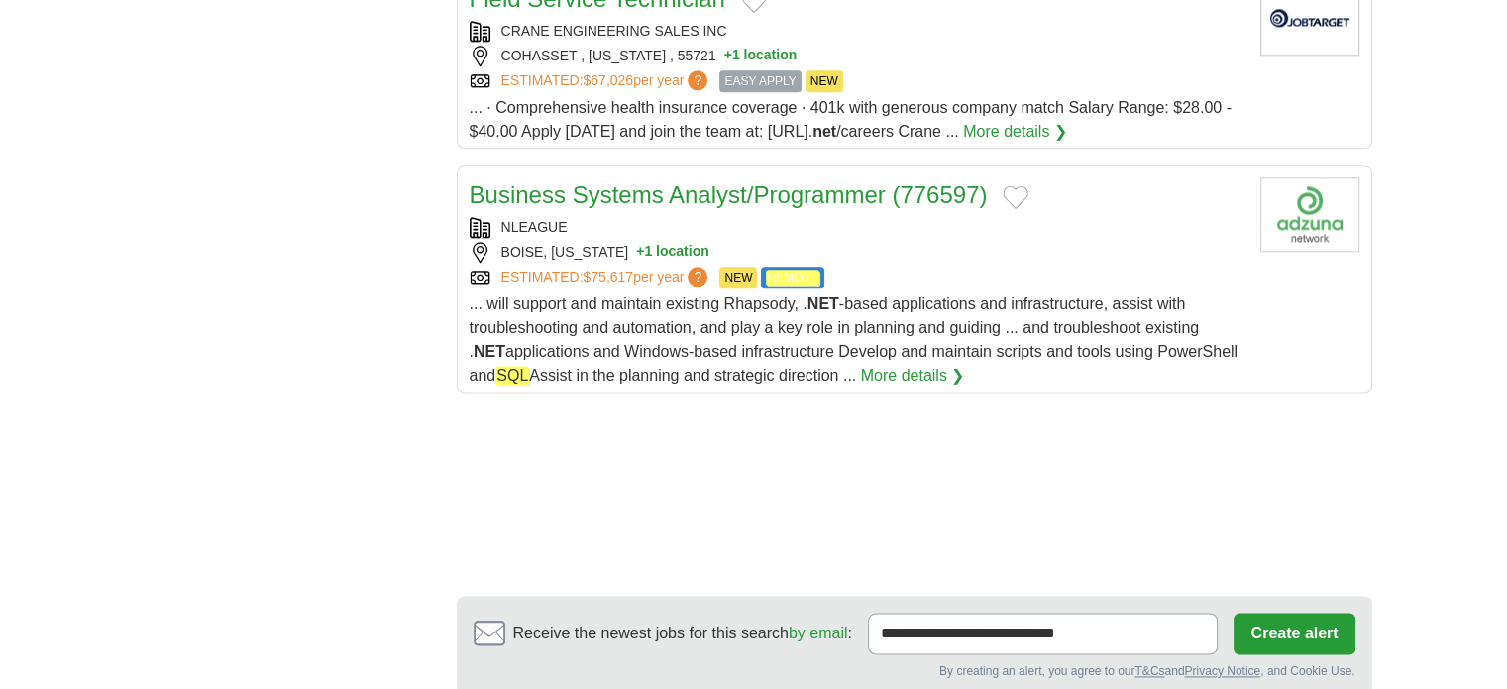
scroll to position [2576, 0]
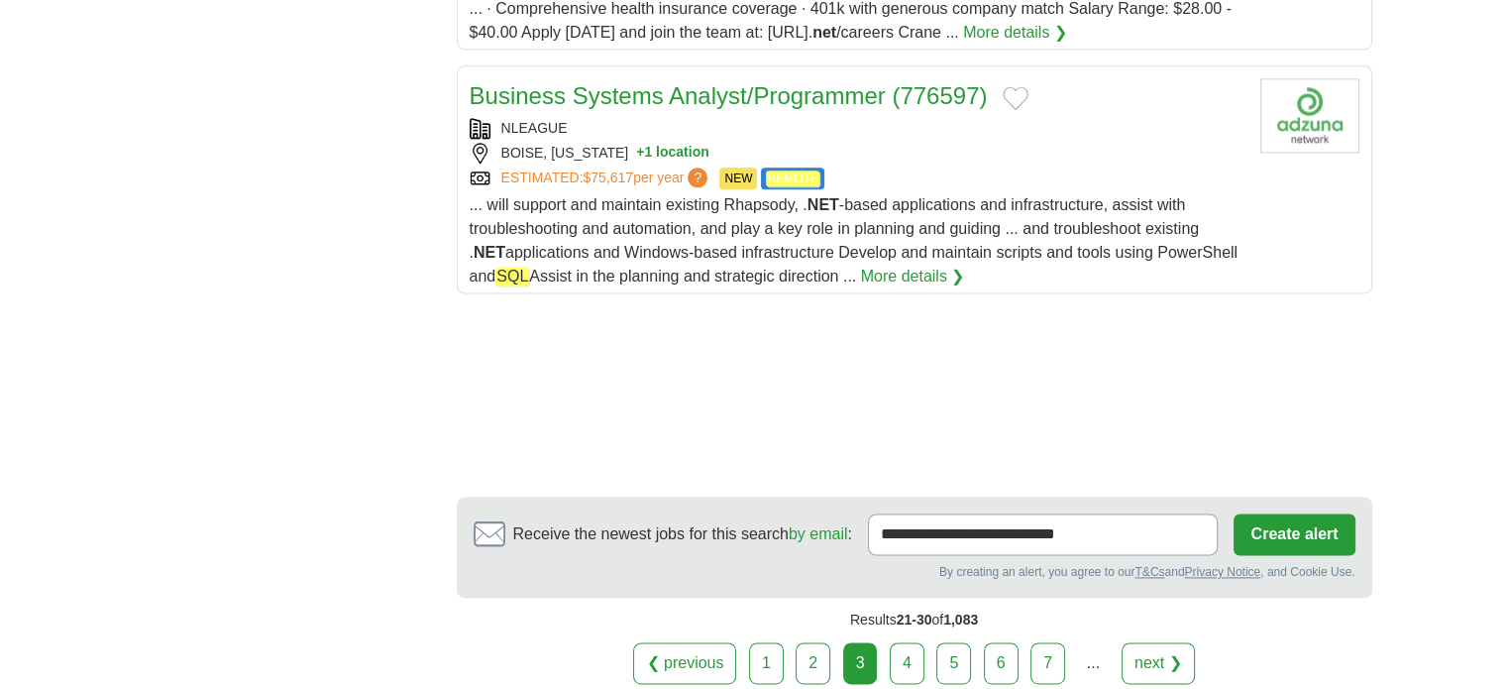
click at [907, 642] on link "4" at bounding box center [907, 663] width 35 height 42
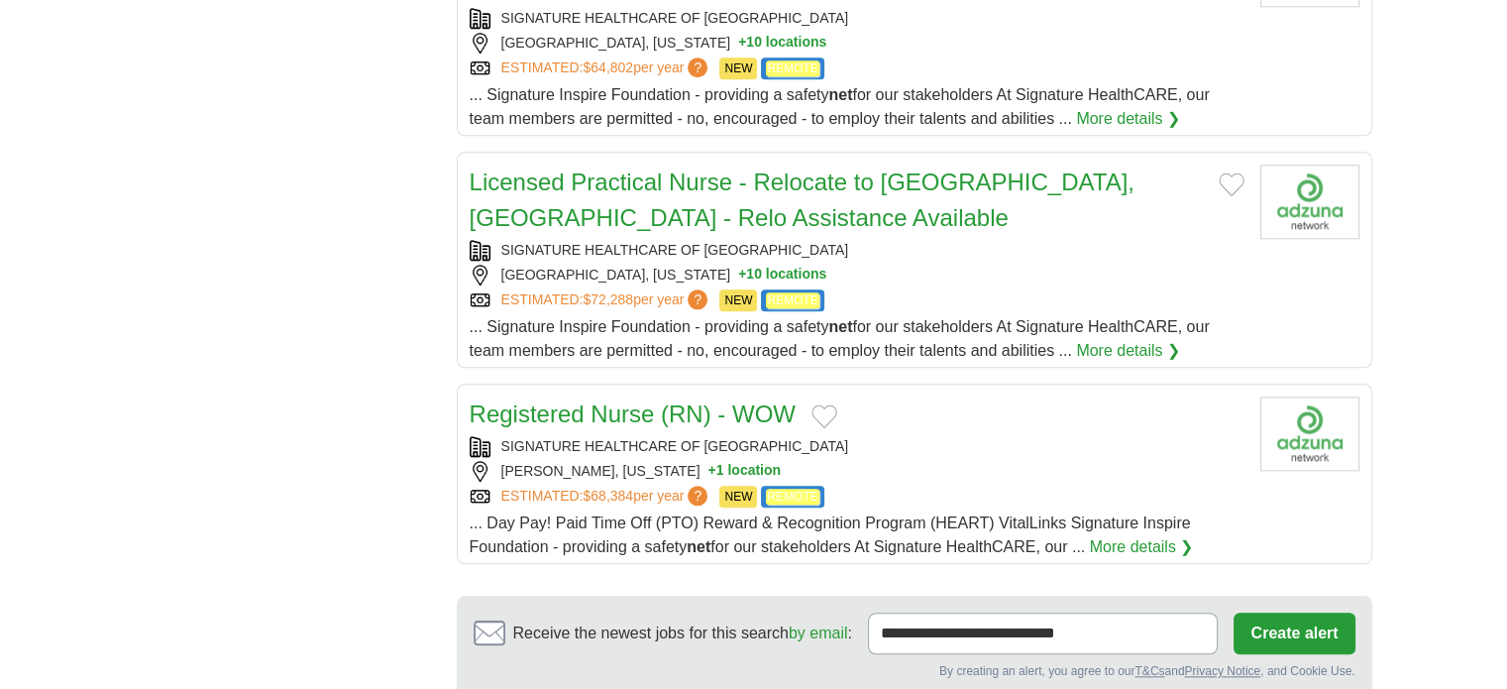
scroll to position [2202, 0]
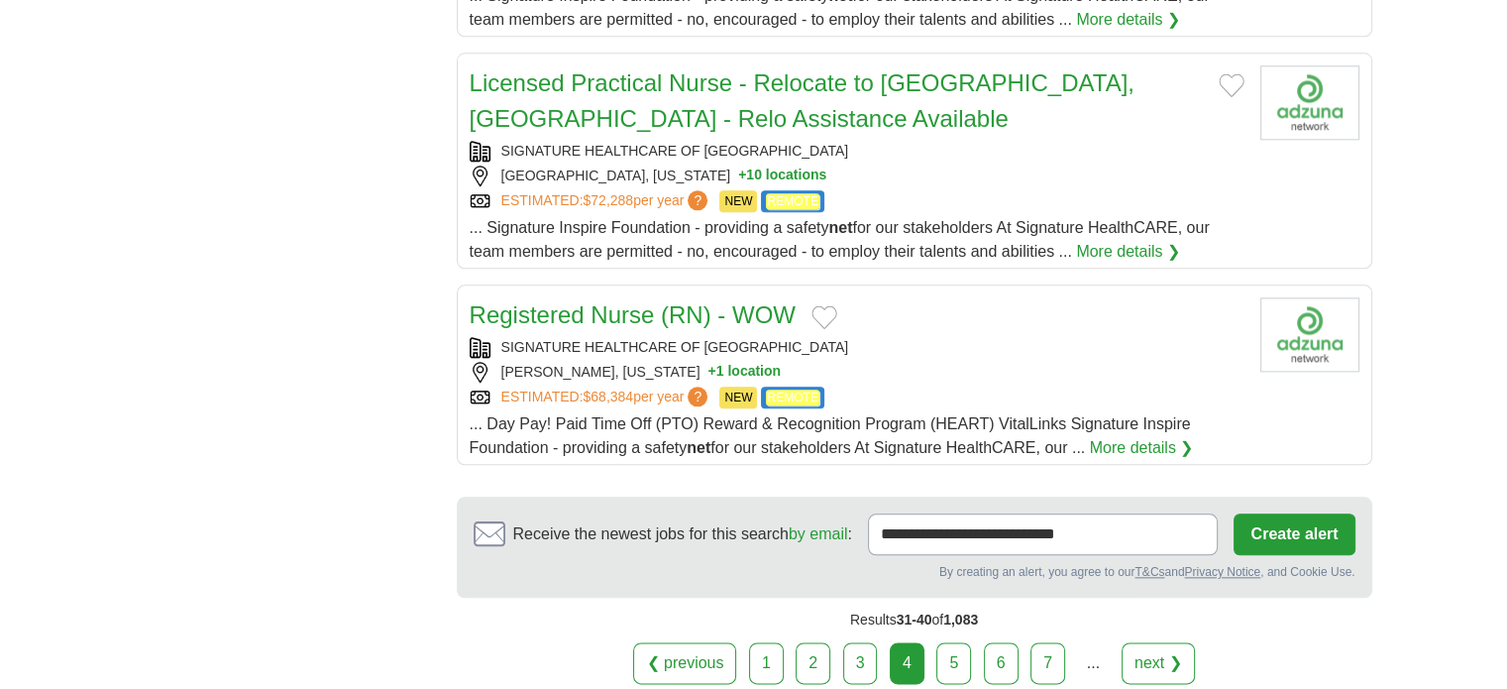
click at [941, 642] on link "5" at bounding box center [953, 663] width 35 height 42
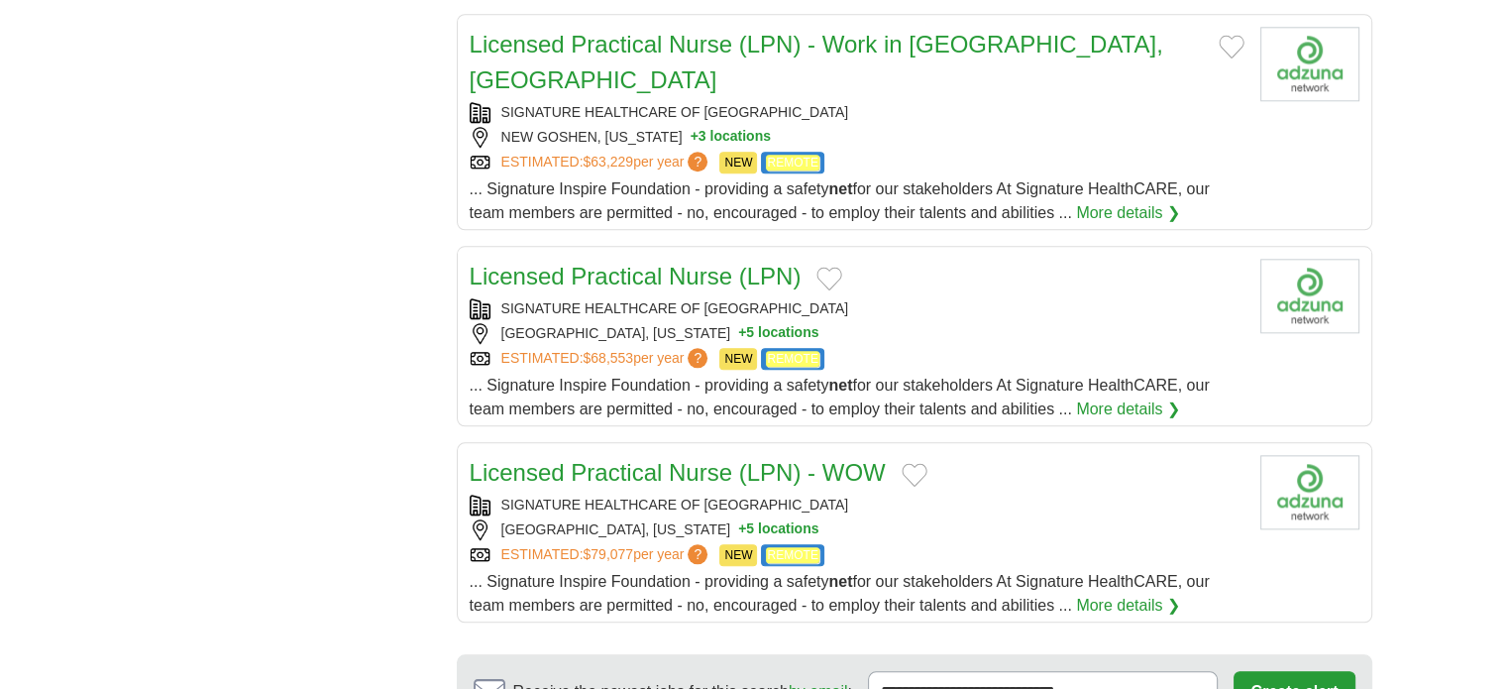
scroll to position [2180, 0]
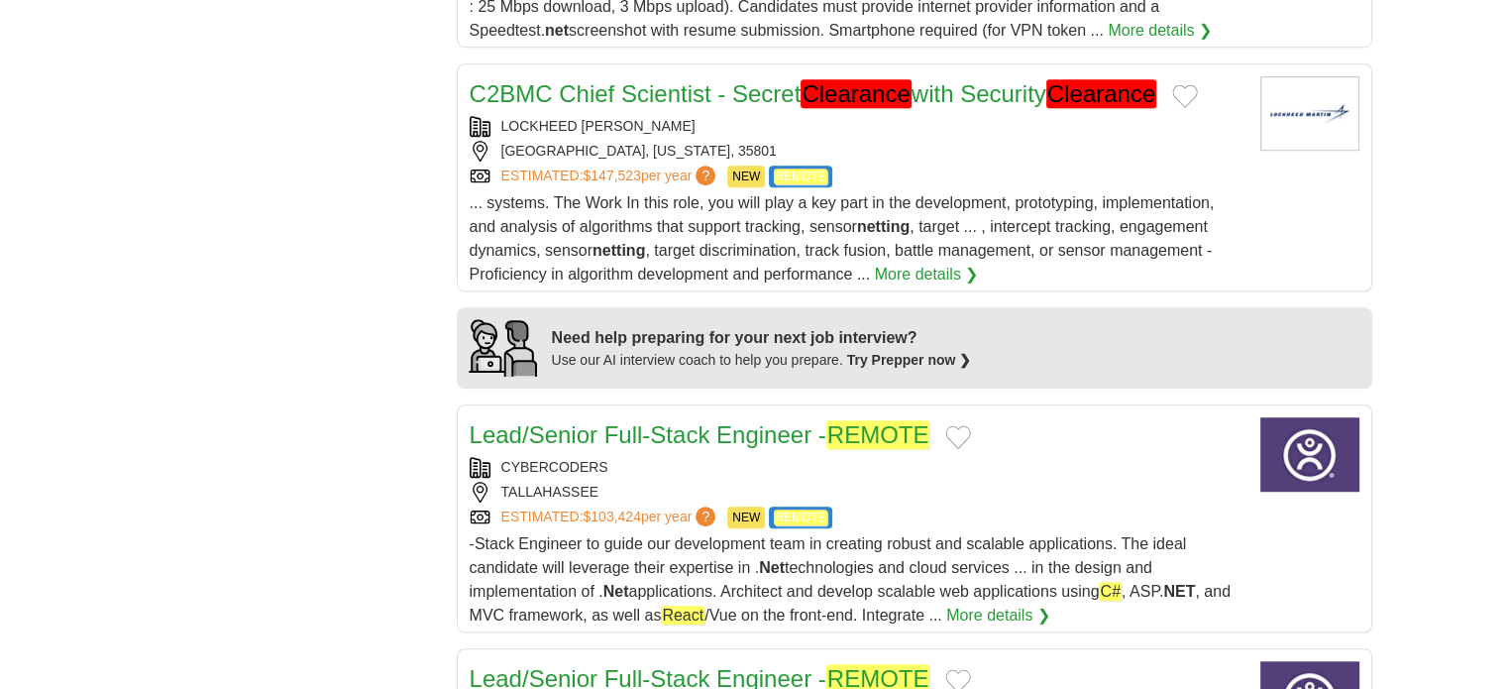
scroll to position [1585, 0]
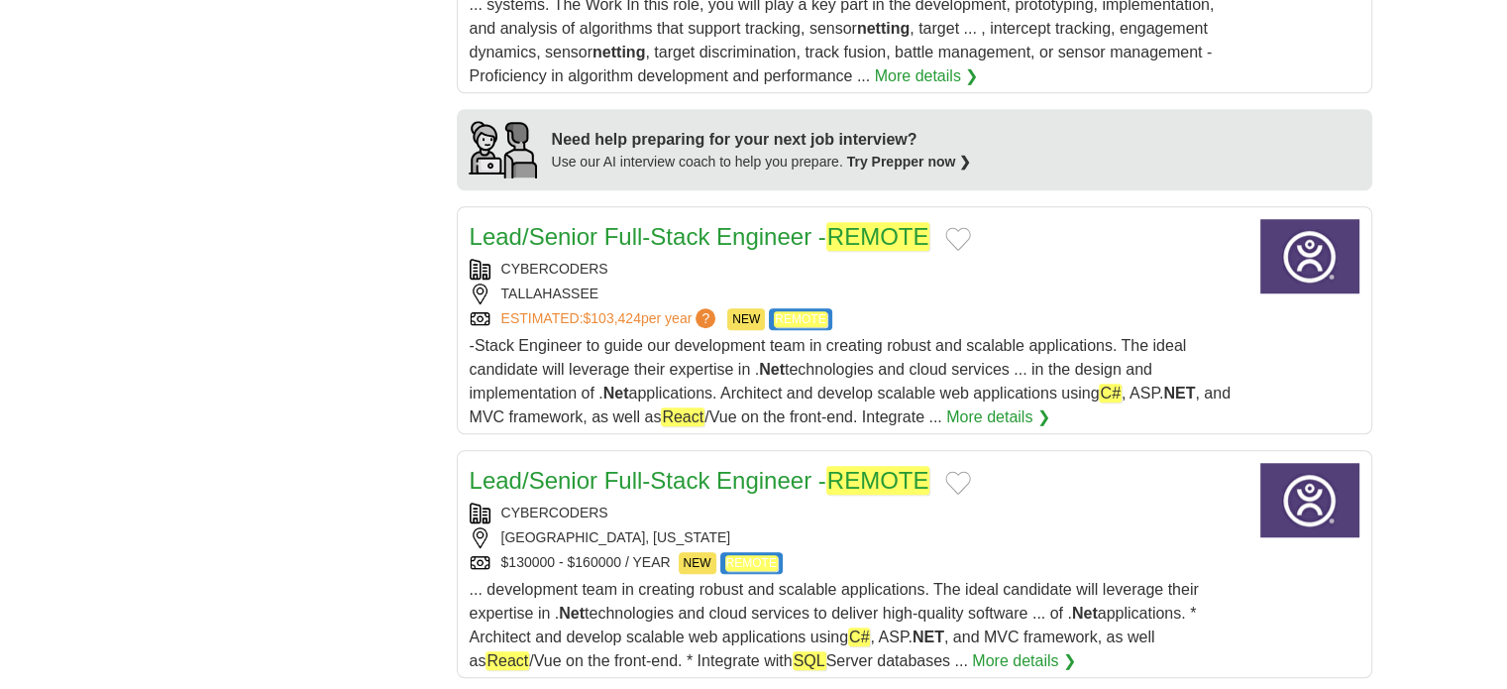
click at [624, 222] on link "Lead/Senior Full-Stack Engineer - REMOTE" at bounding box center [700, 236] width 461 height 29
click at [608, 466] on link "Lead/Senior Full-Stack Engineer - REMOTE" at bounding box center [700, 480] width 461 height 29
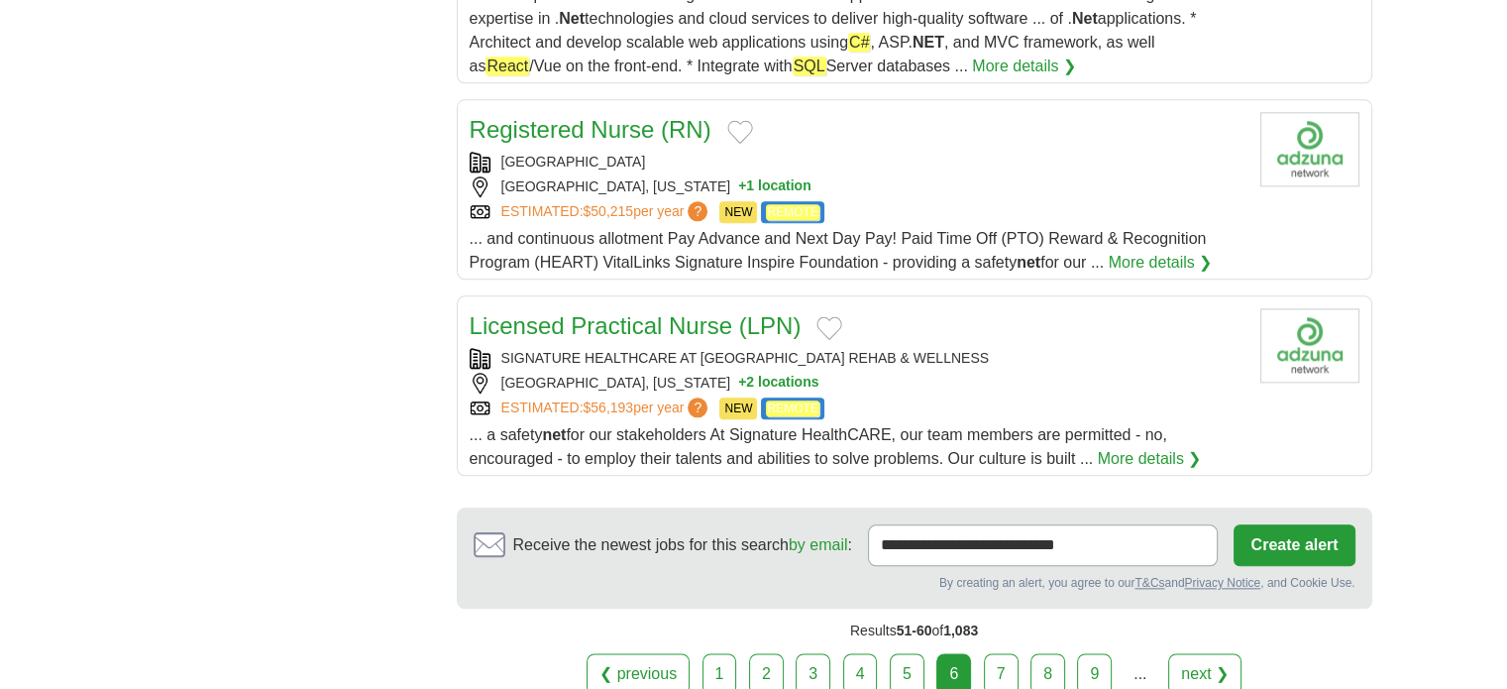
scroll to position [2279, 0]
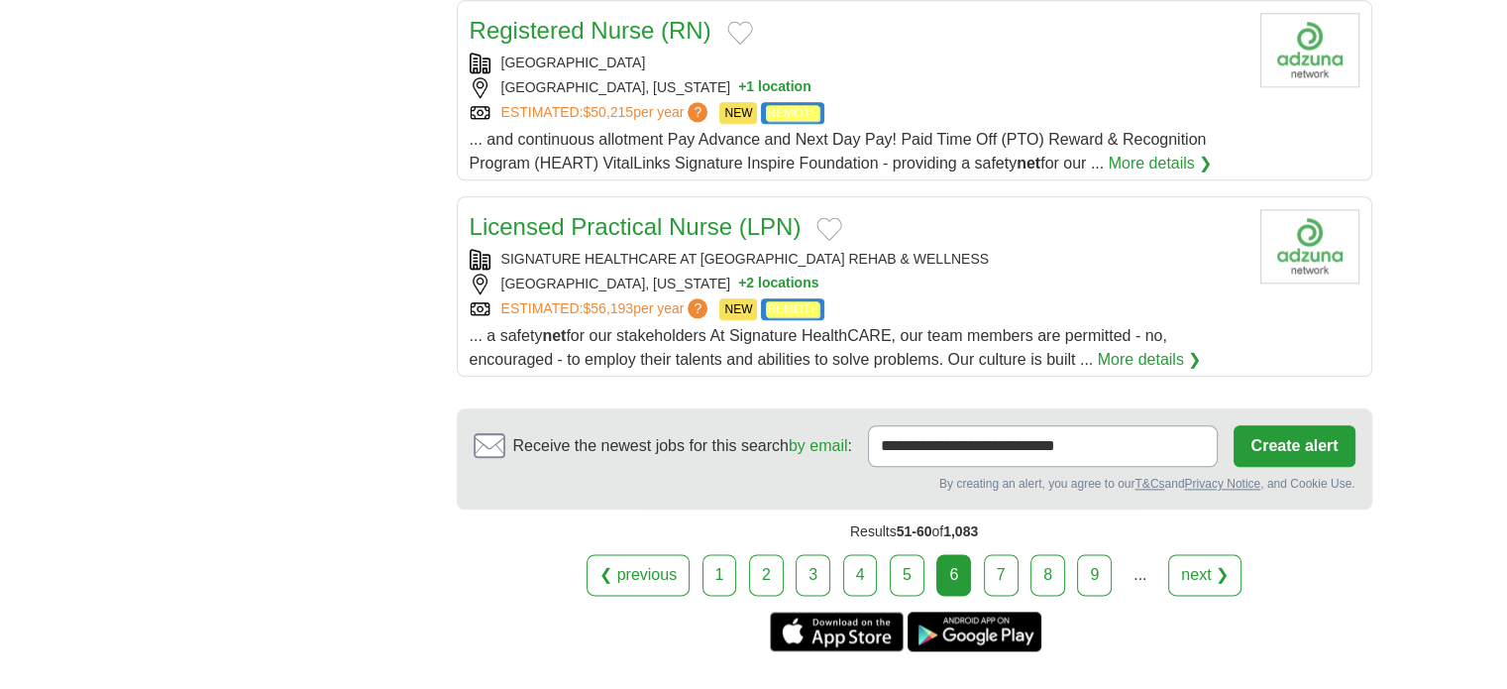
drag, startPoint x: 993, startPoint y: 529, endPoint x: 979, endPoint y: 534, distance: 14.7
click at [993, 554] on link "7" at bounding box center [1001, 575] width 35 height 42
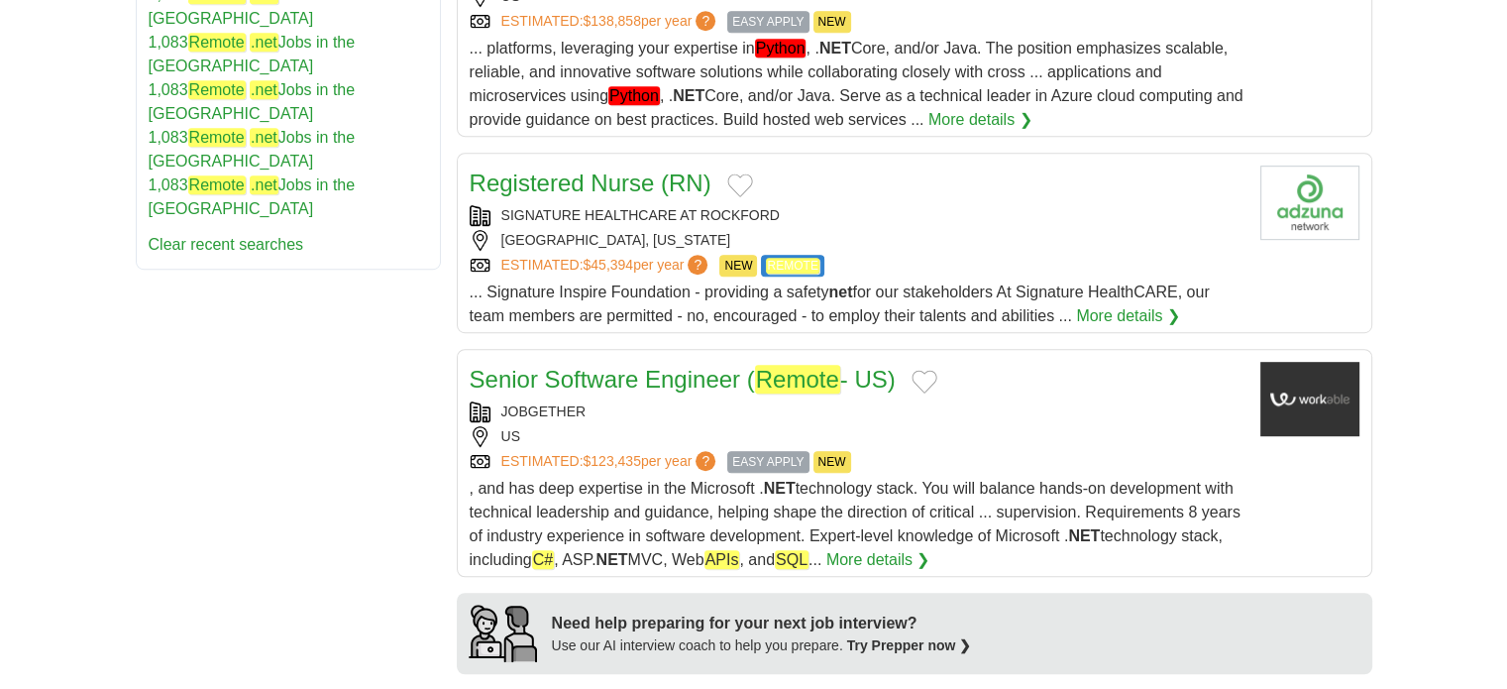
scroll to position [1213, 0]
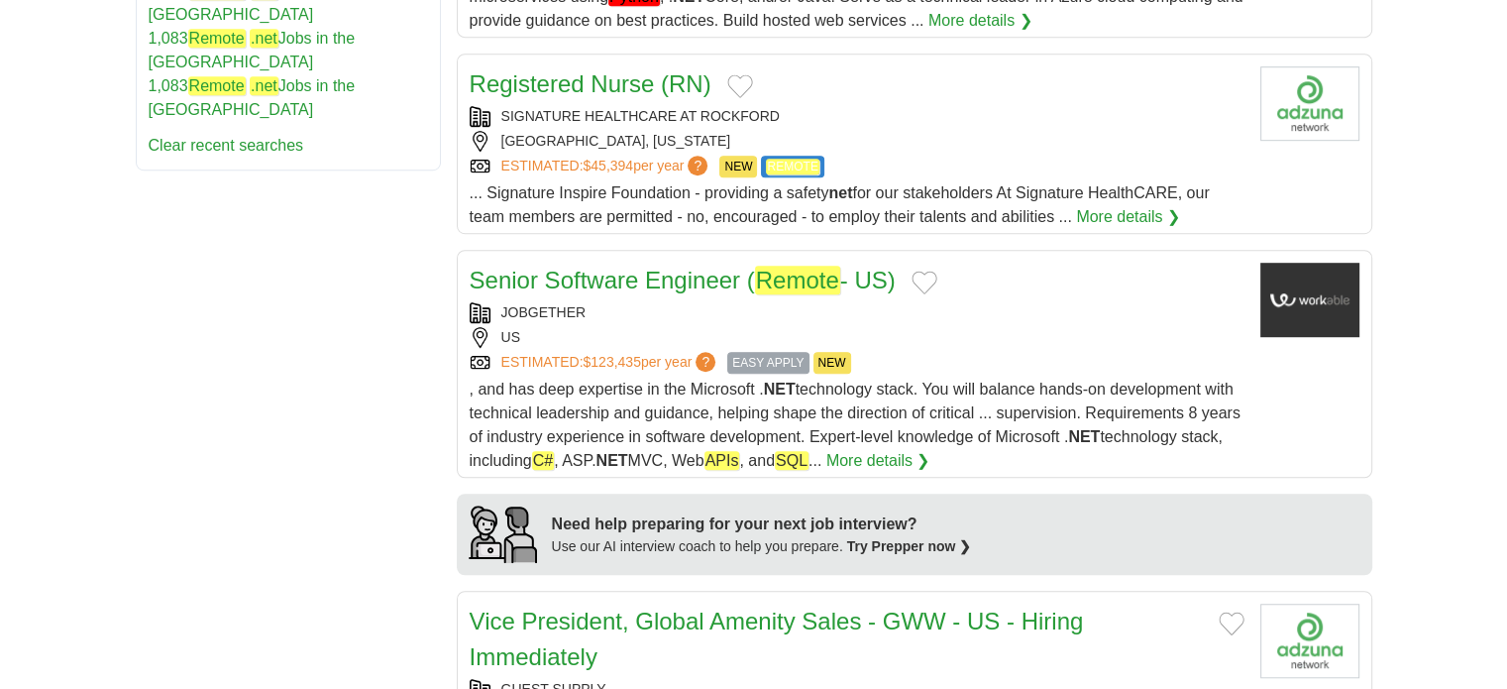
click at [652, 276] on link "Senior Software Engineer ( Remote - US)" at bounding box center [683, 280] width 426 height 29
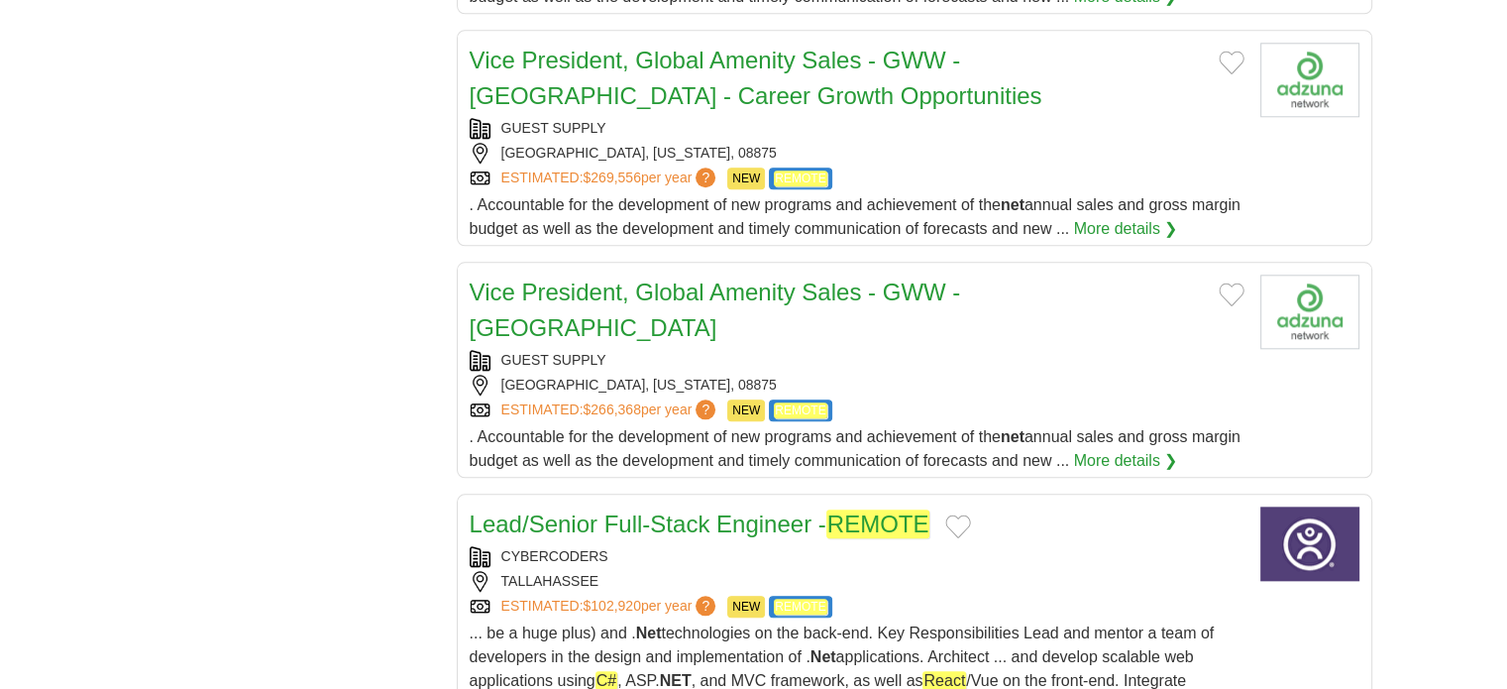
scroll to position [2203, 0]
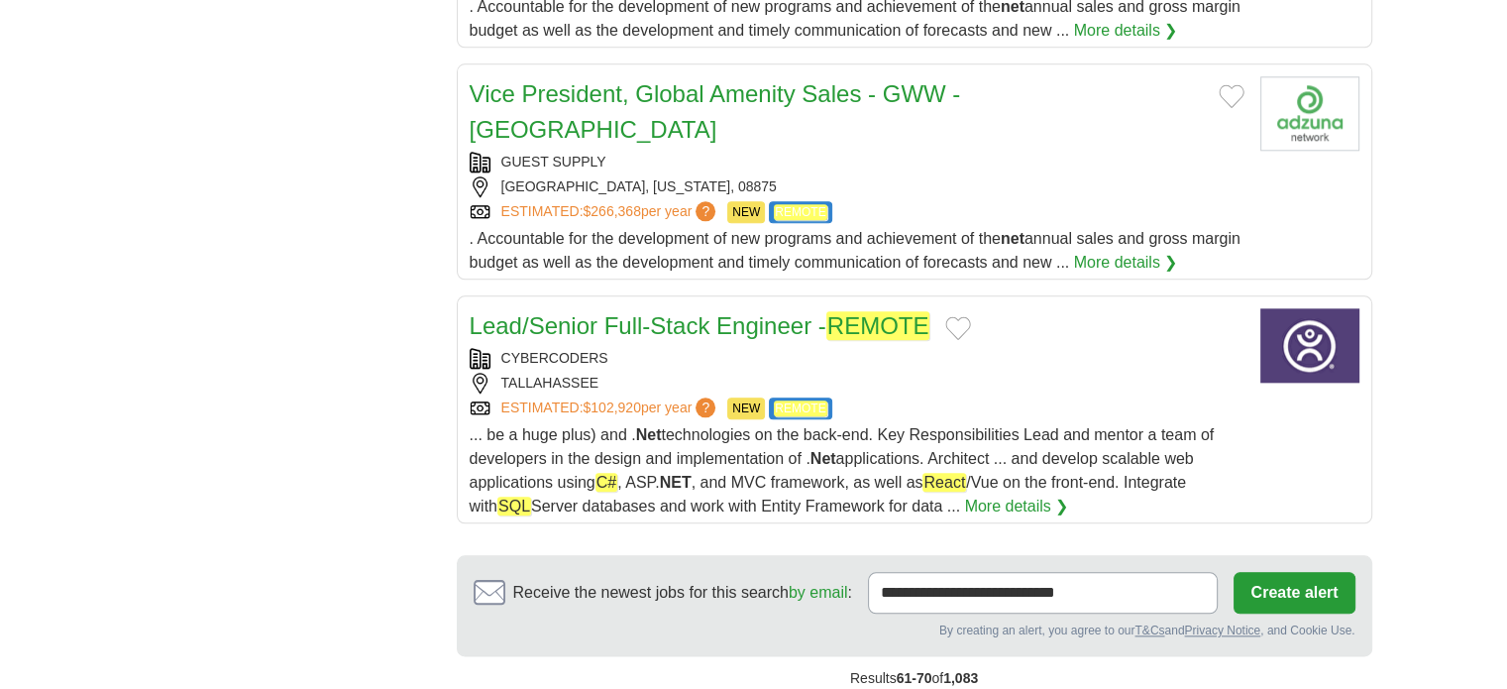
click at [511, 311] on link "Lead/Senior Full-Stack Engineer - REMOTE" at bounding box center [700, 325] width 461 height 29
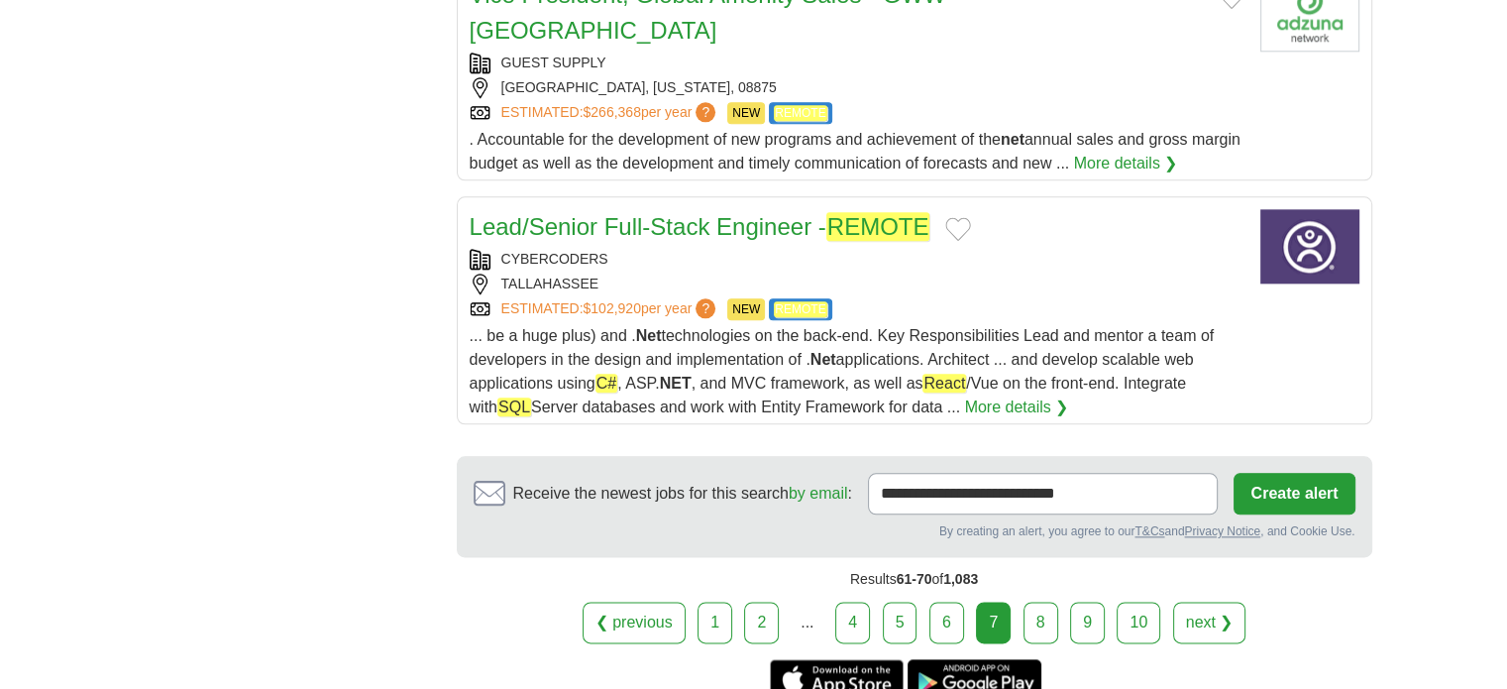
click at [1035, 601] on link "8" at bounding box center [1040, 622] width 35 height 42
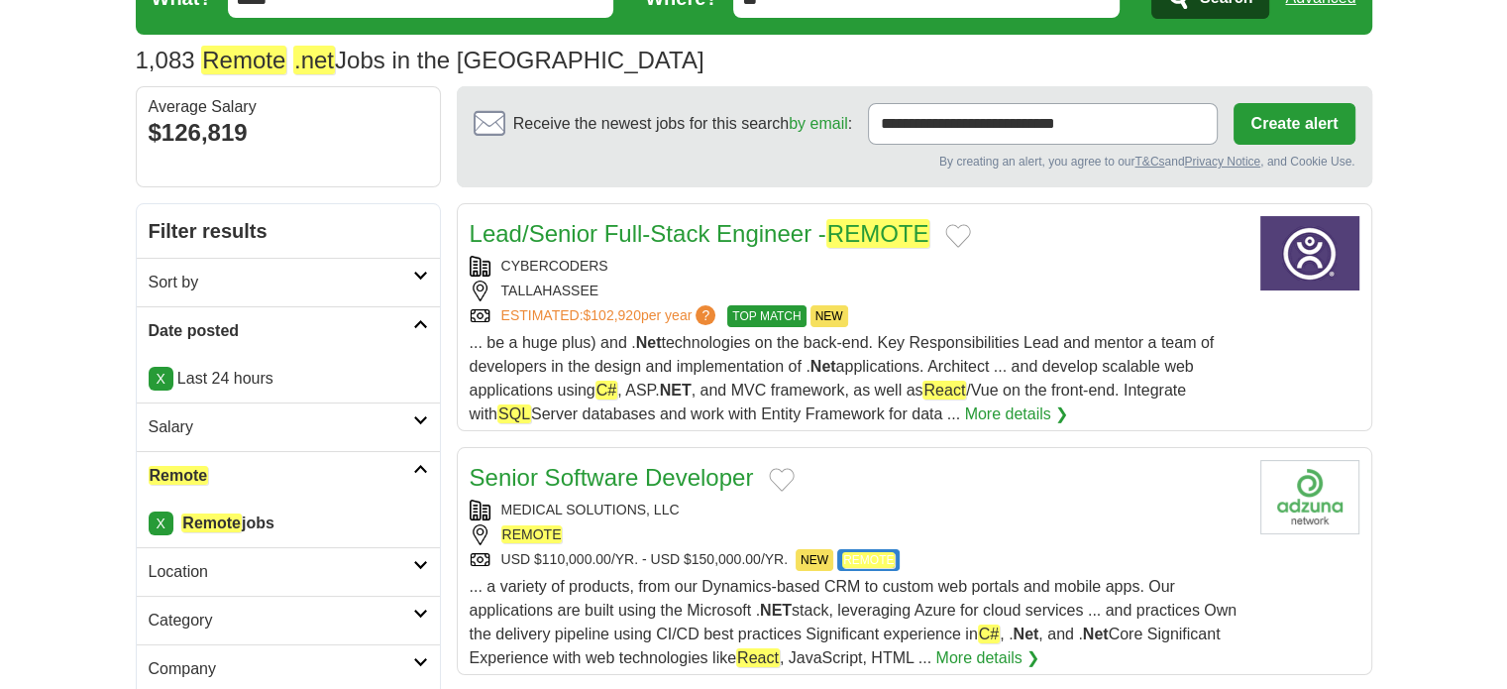
scroll to position [198, 0]
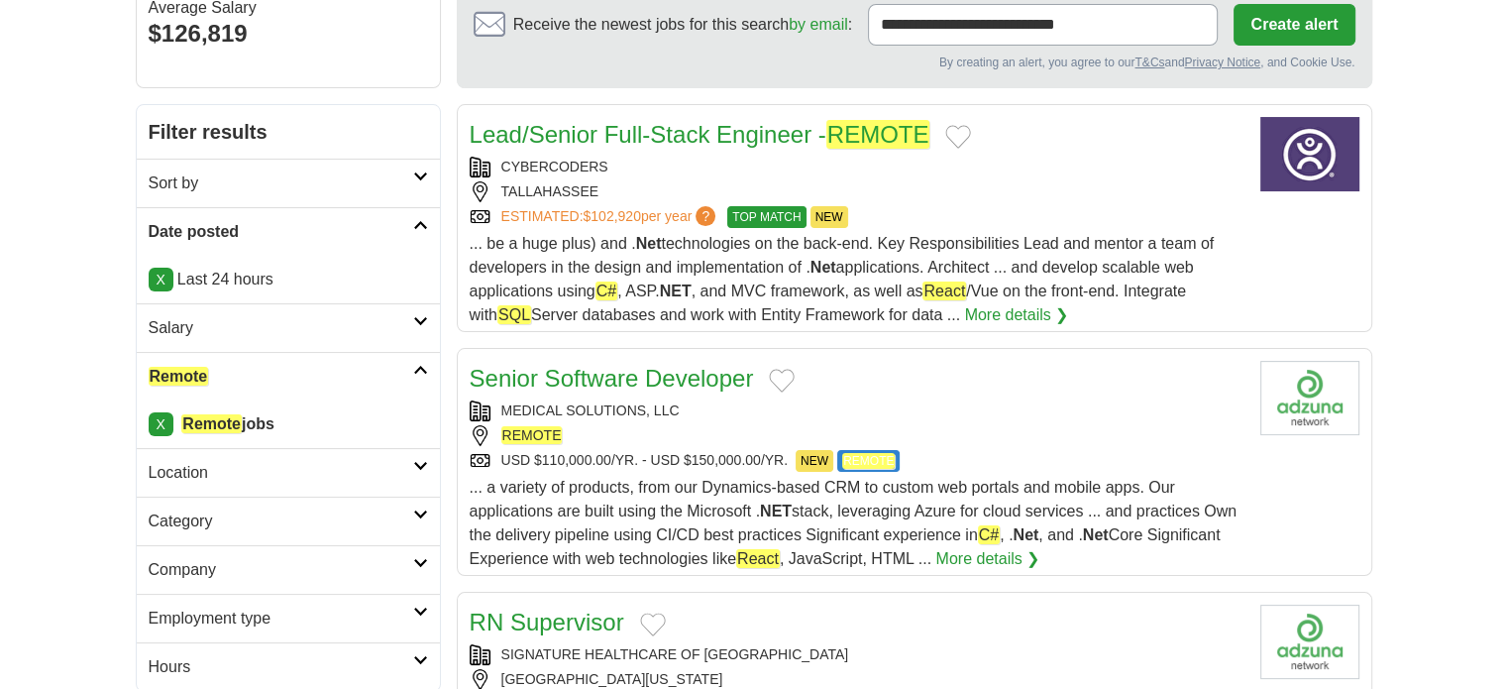
click at [717, 368] on link "Senior Software Developer" at bounding box center [612, 378] width 284 height 27
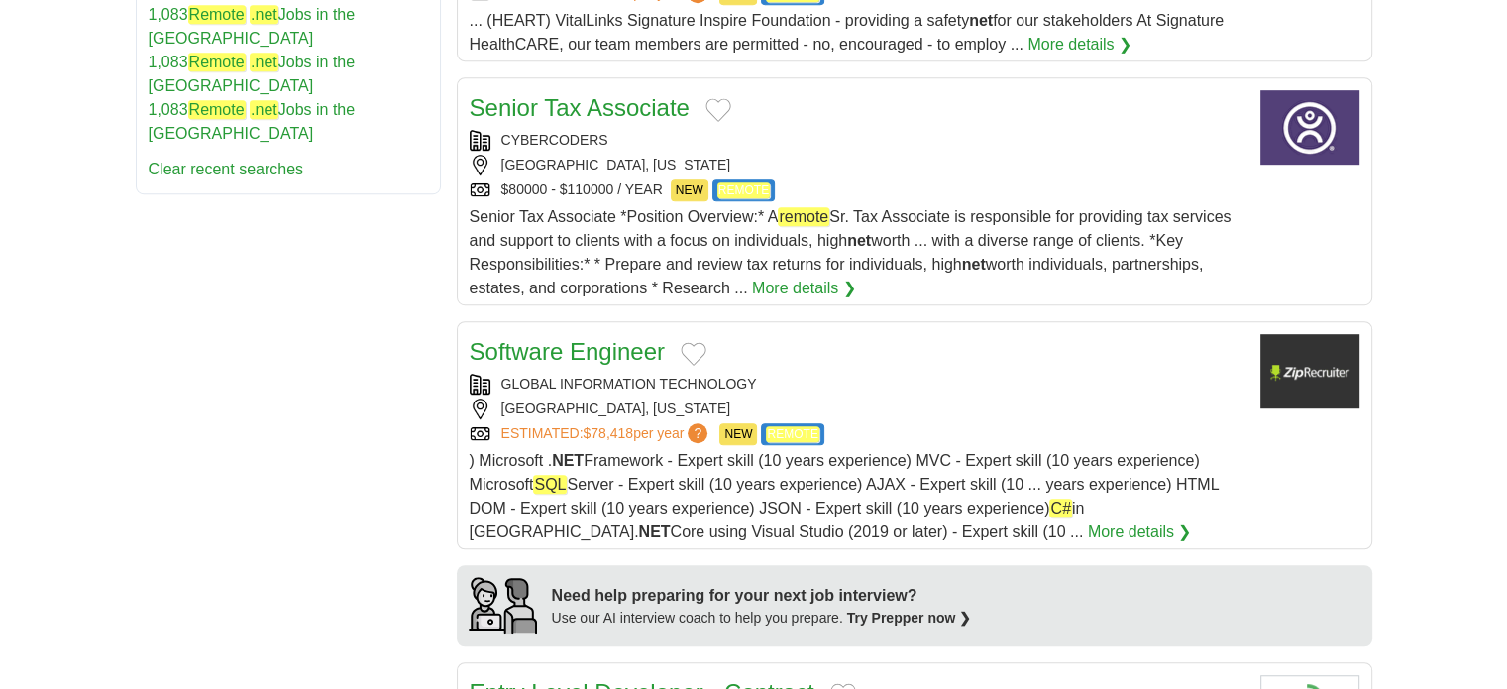
scroll to position [1288, 0]
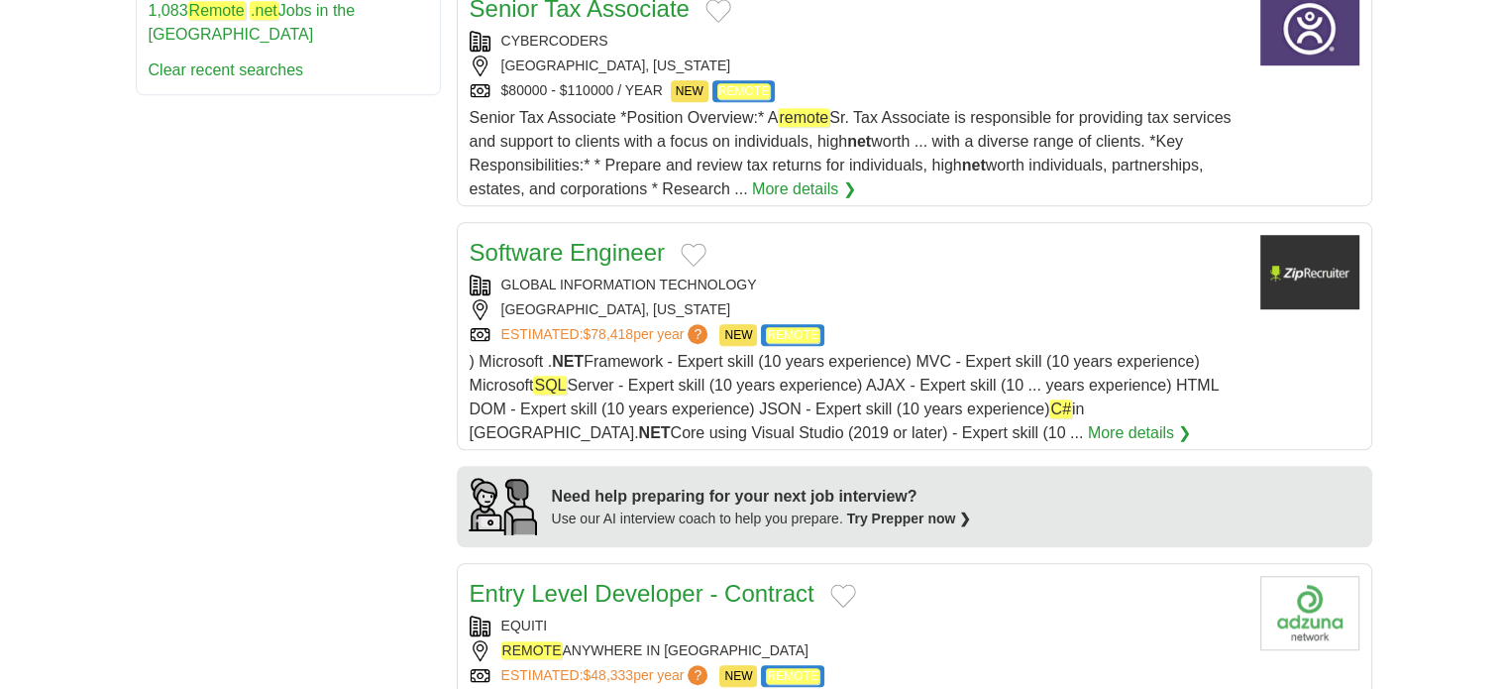
click at [605, 244] on link "Software Engineer" at bounding box center [567, 252] width 195 height 27
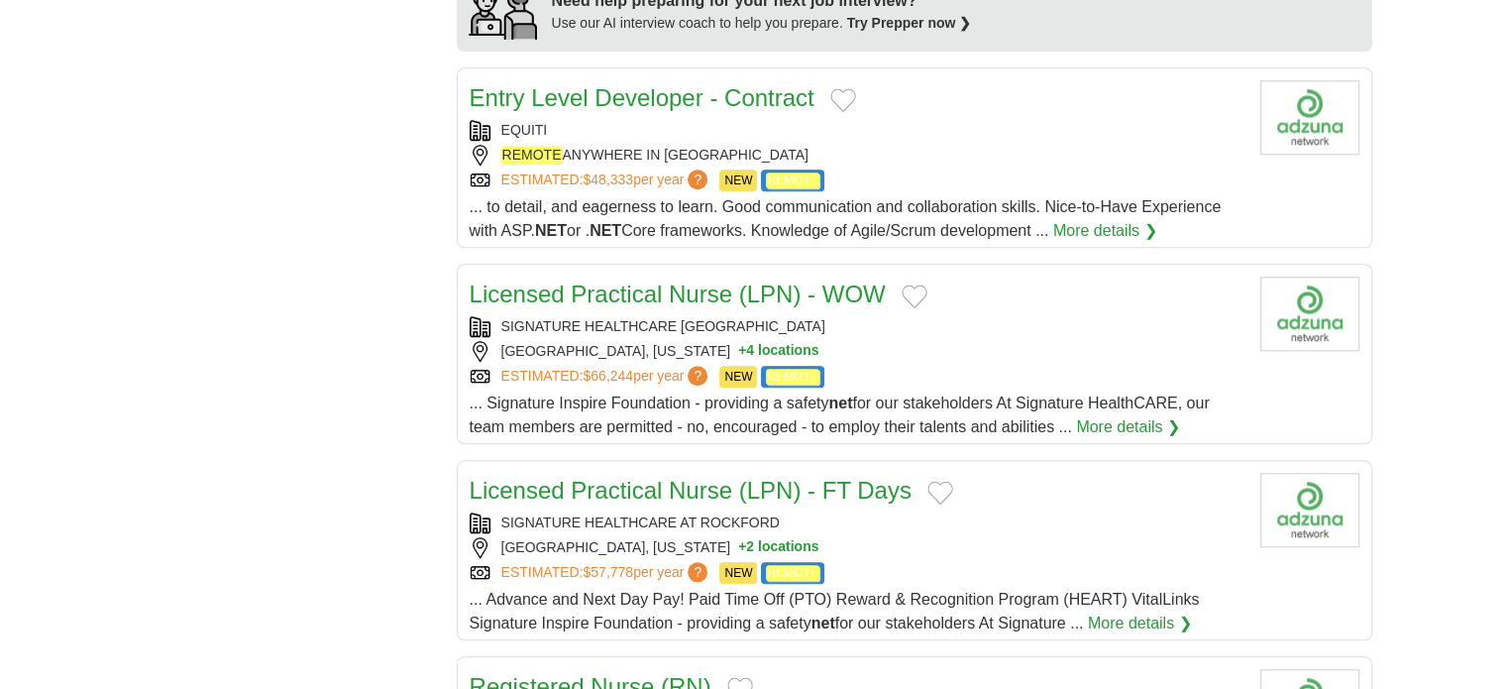
scroll to position [2279, 0]
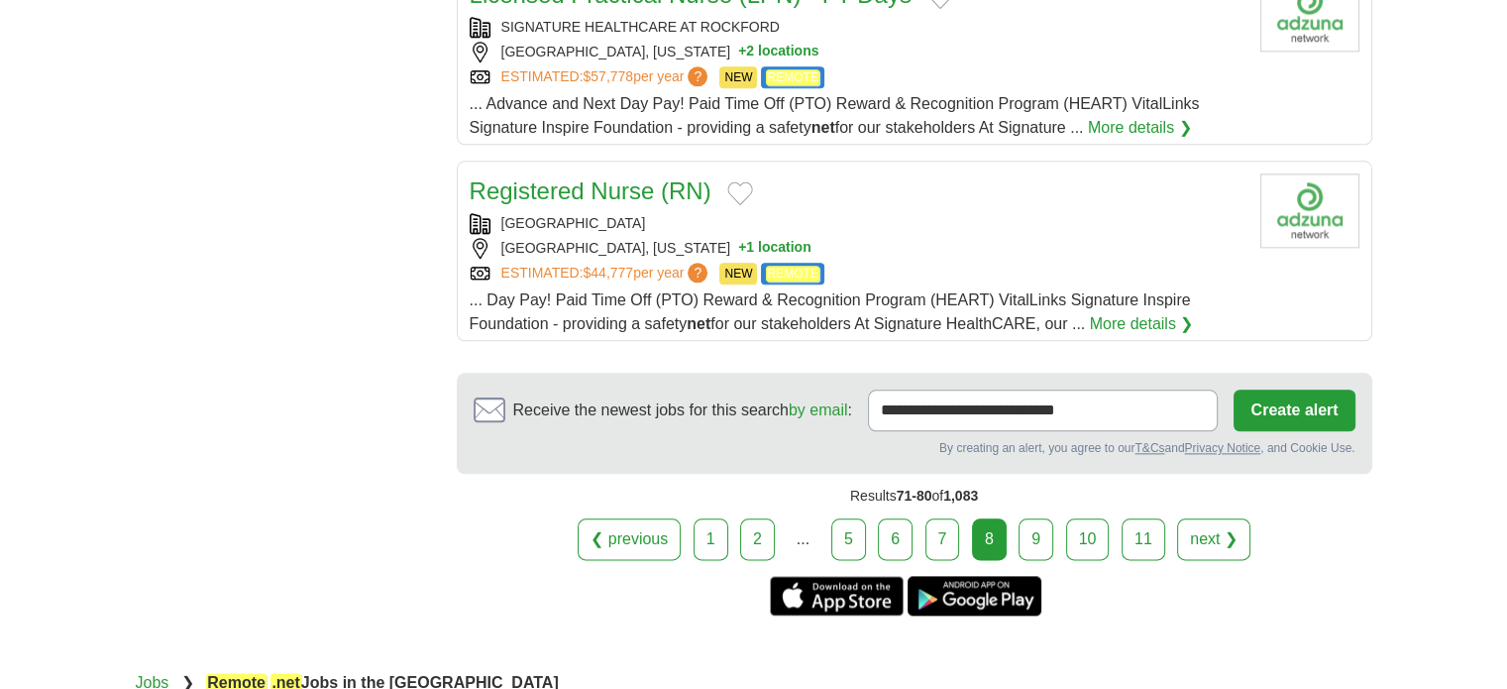
click at [1038, 527] on link "9" at bounding box center [1036, 539] width 35 height 42
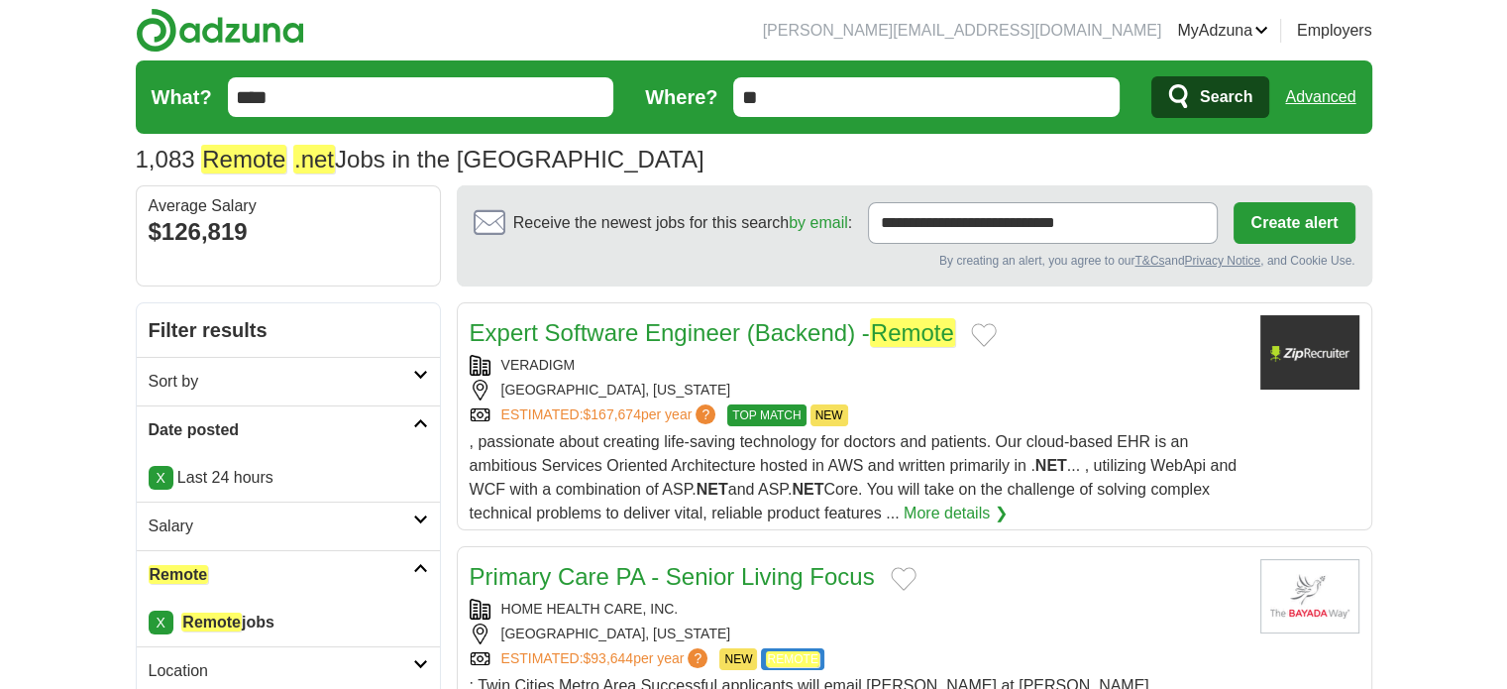
click at [561, 325] on link "Expert Software Engineer (Backend) - Remote" at bounding box center [712, 332] width 485 height 29
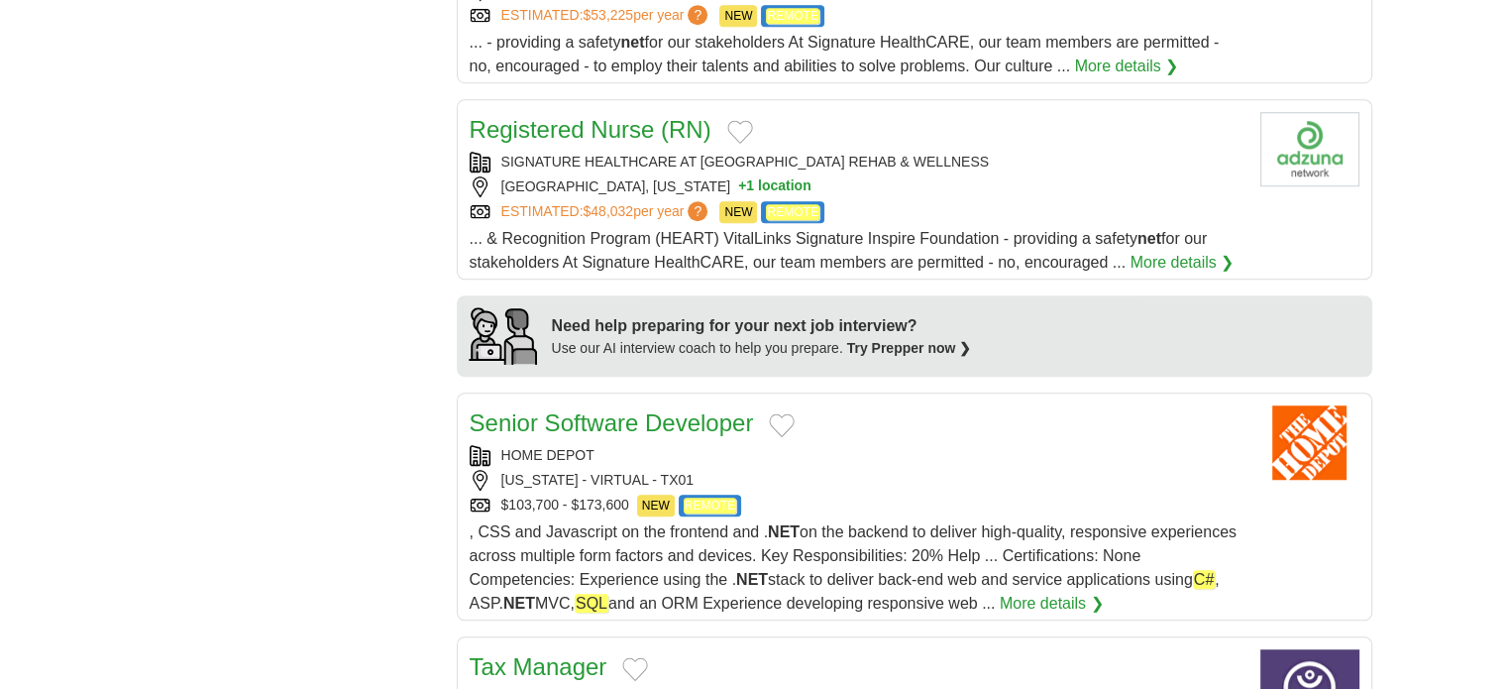
scroll to position [1486, 0]
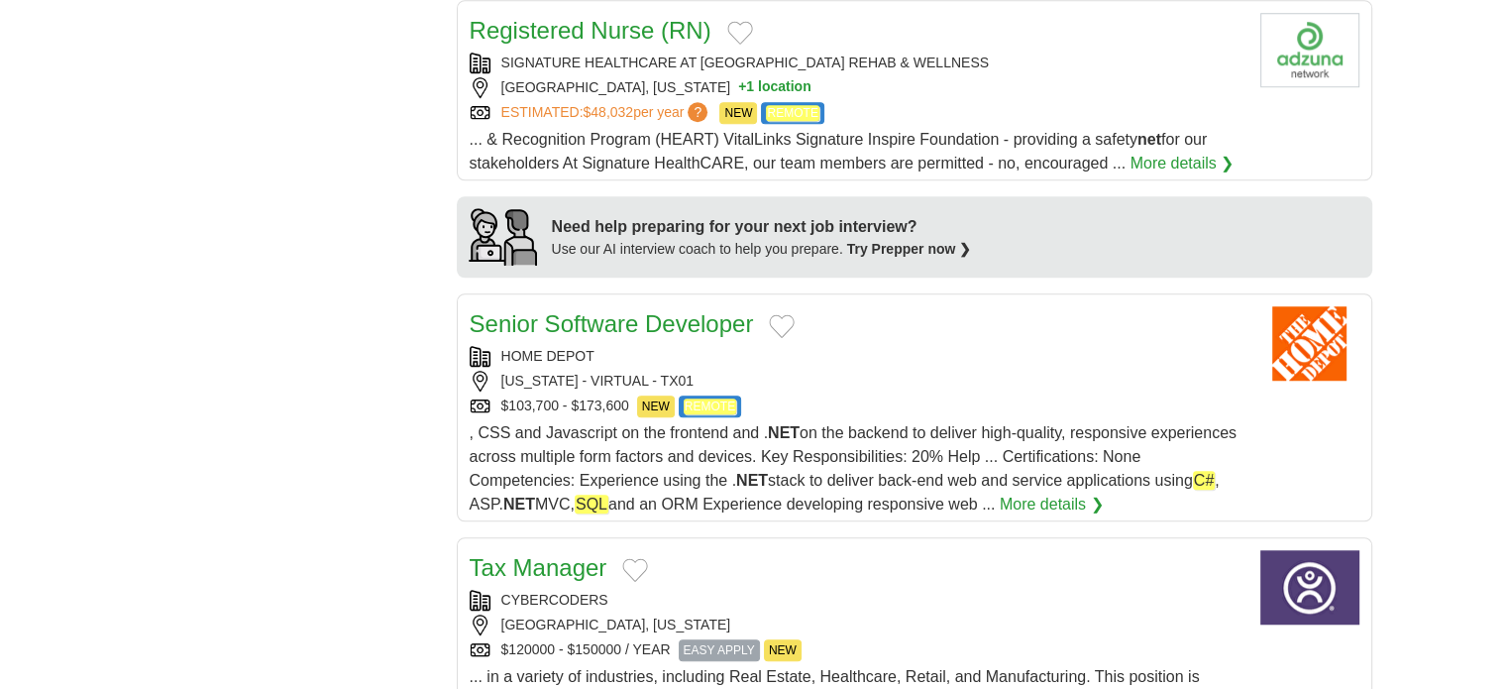
click at [638, 310] on link "Senior Software Developer" at bounding box center [612, 323] width 284 height 27
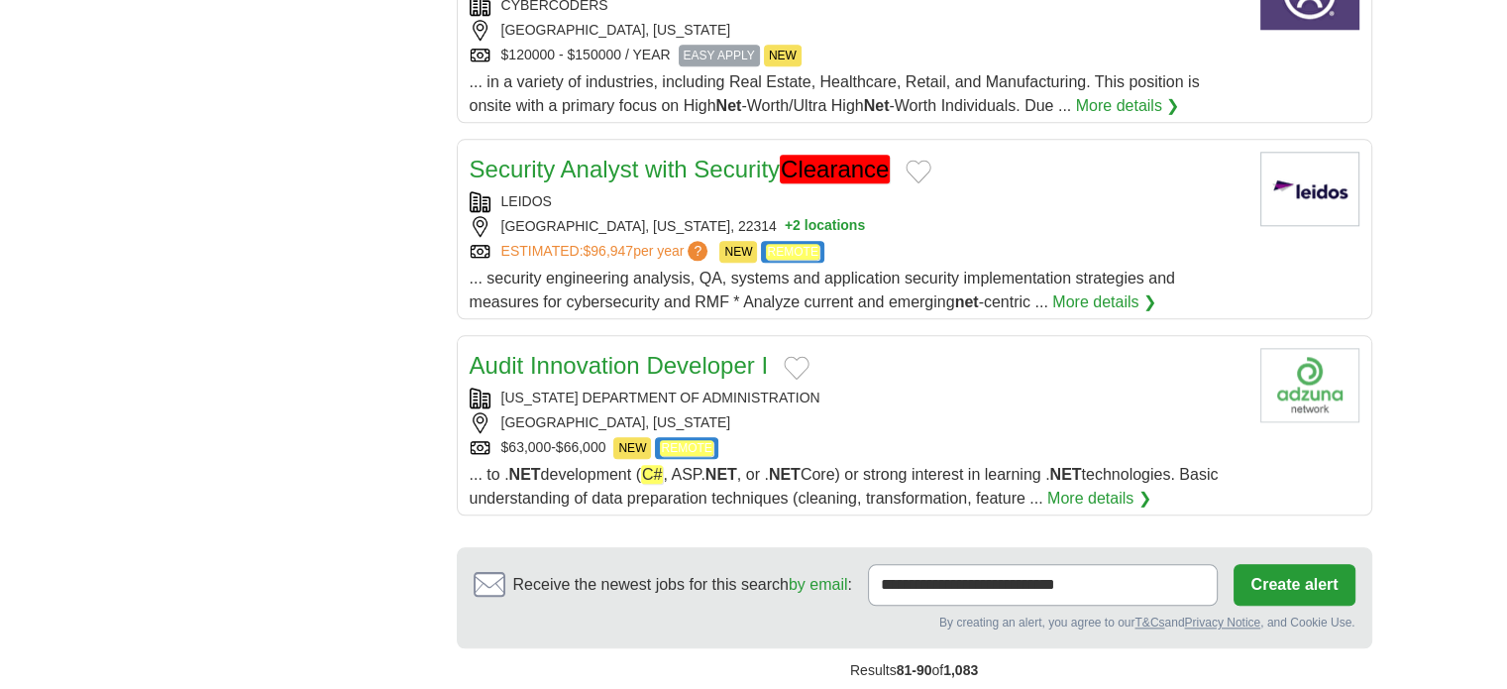
scroll to position [2180, 0]
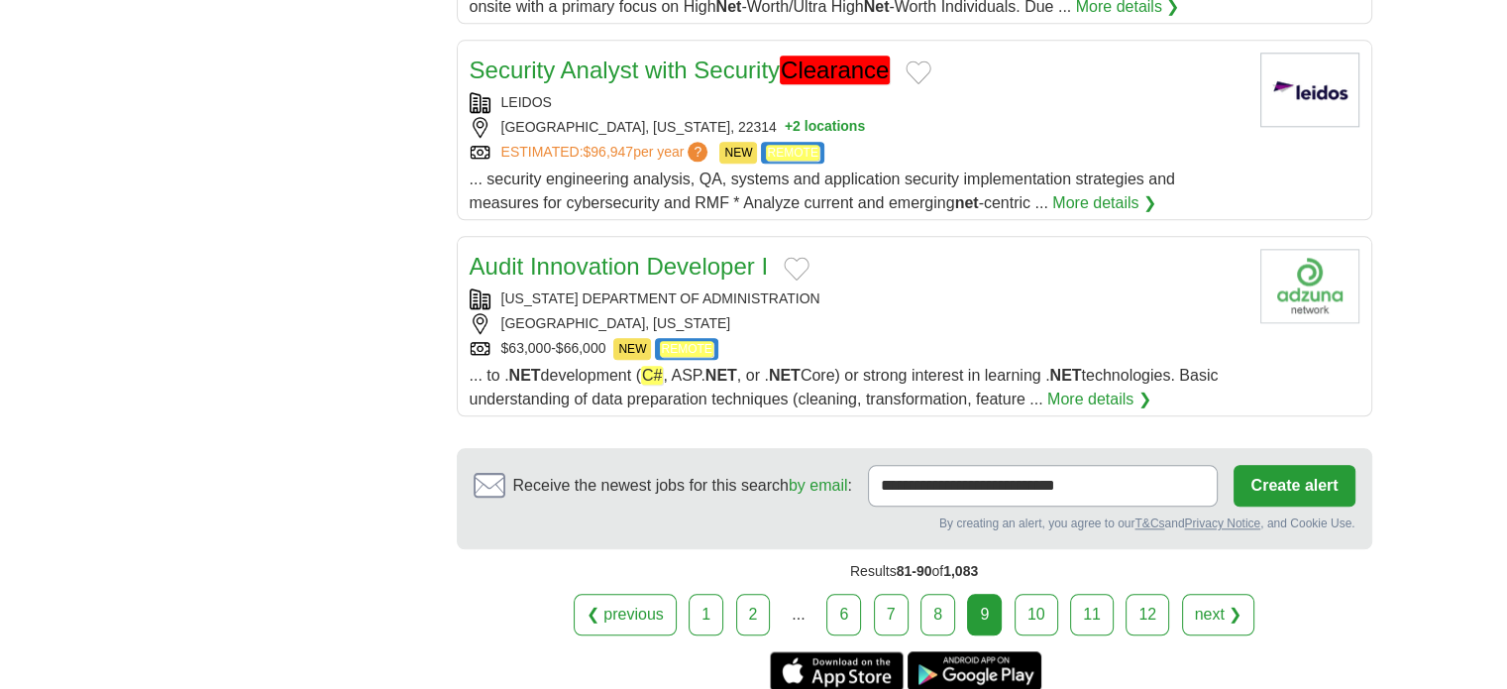
click at [1036, 593] on link "10" at bounding box center [1037, 614] width 44 height 42
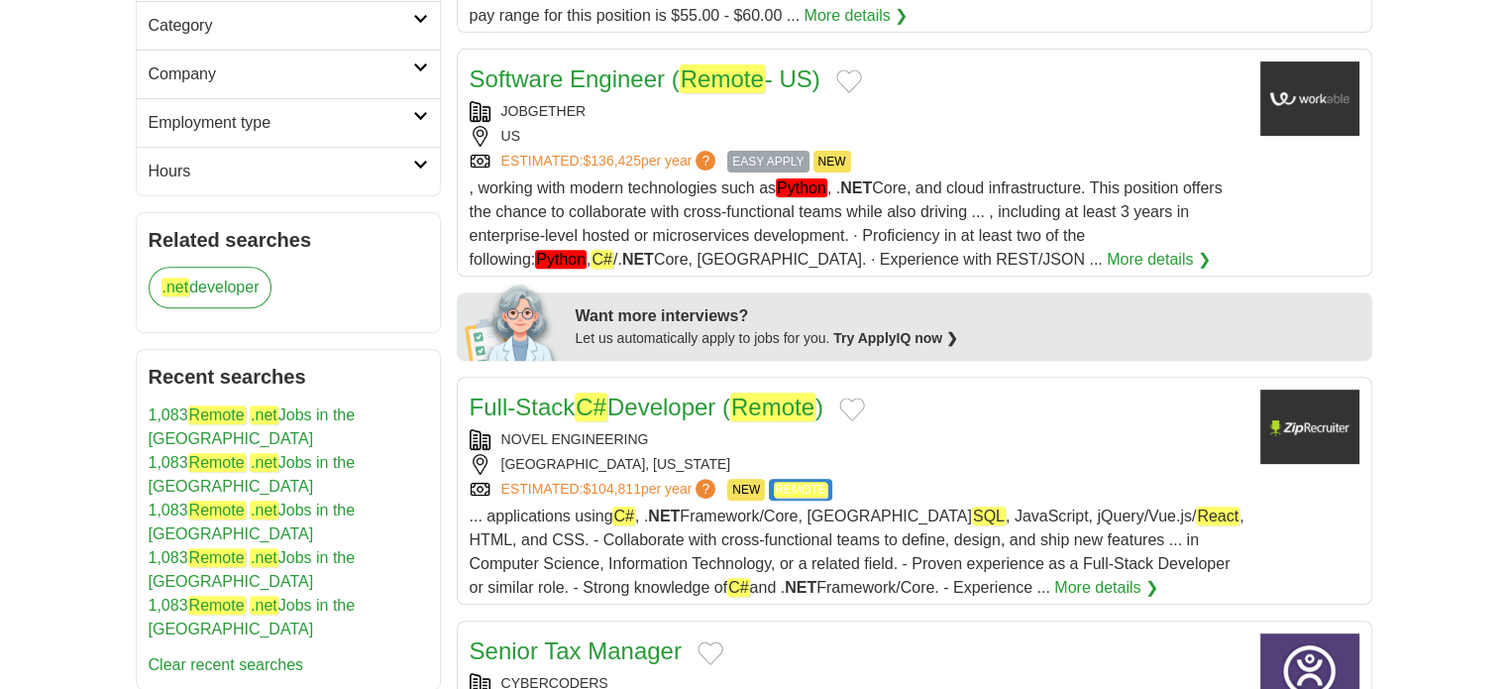
scroll to position [793, 0]
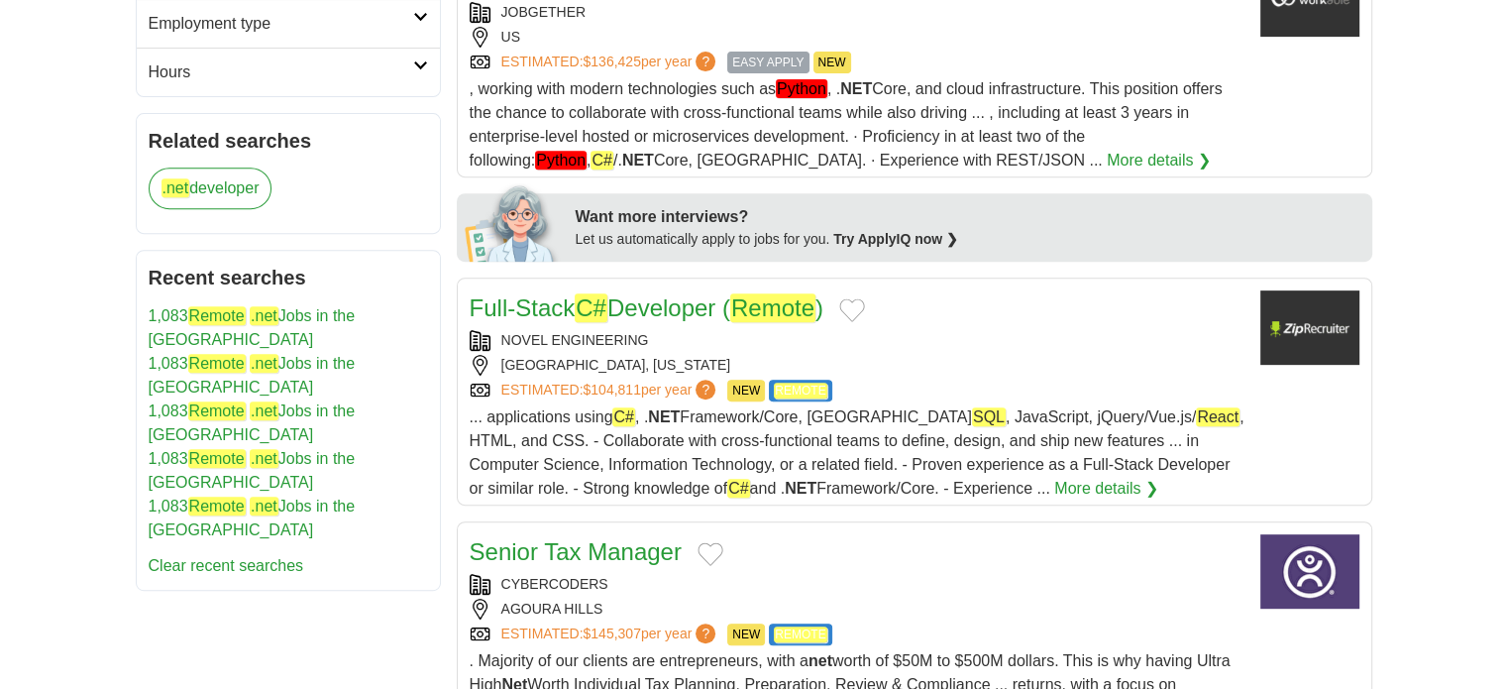
click at [725, 308] on link "Full-Stack C# Developer ( Remote )" at bounding box center [647, 307] width 354 height 29
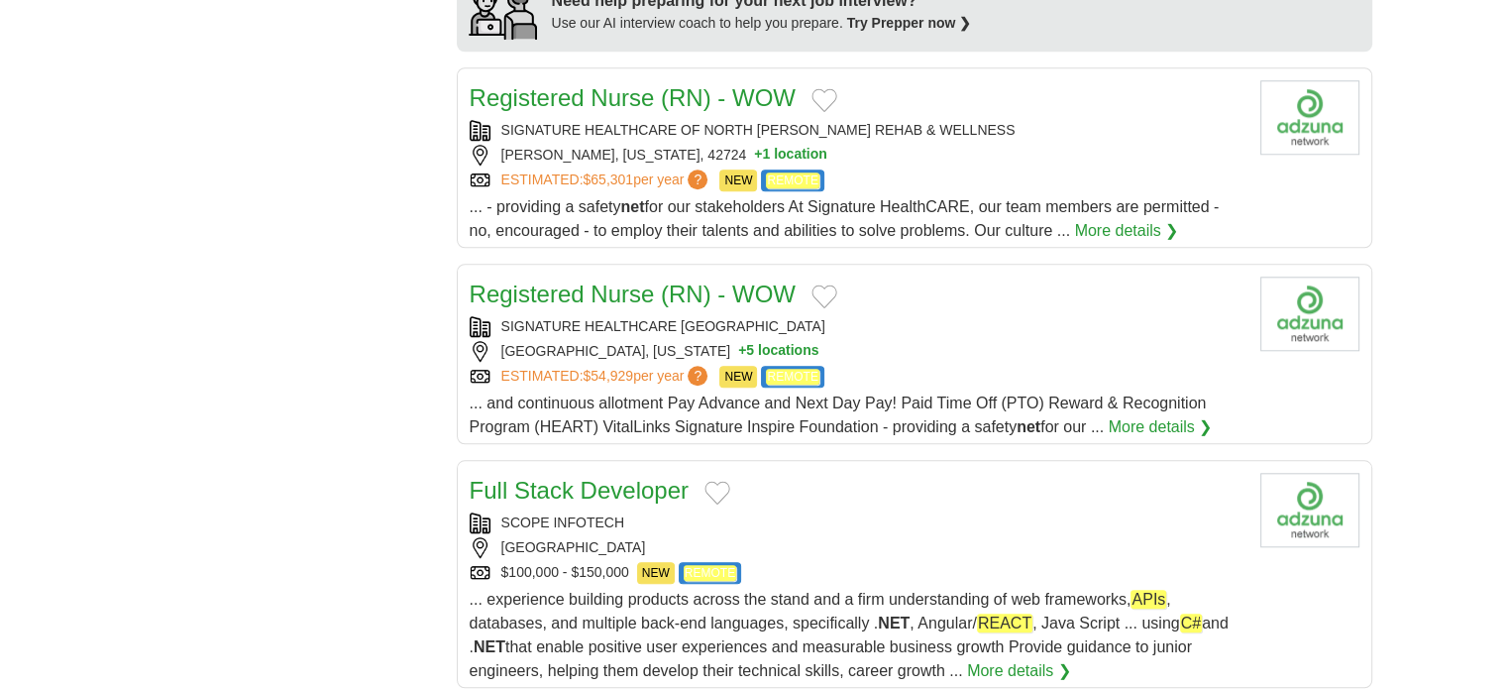
scroll to position [1982, 0]
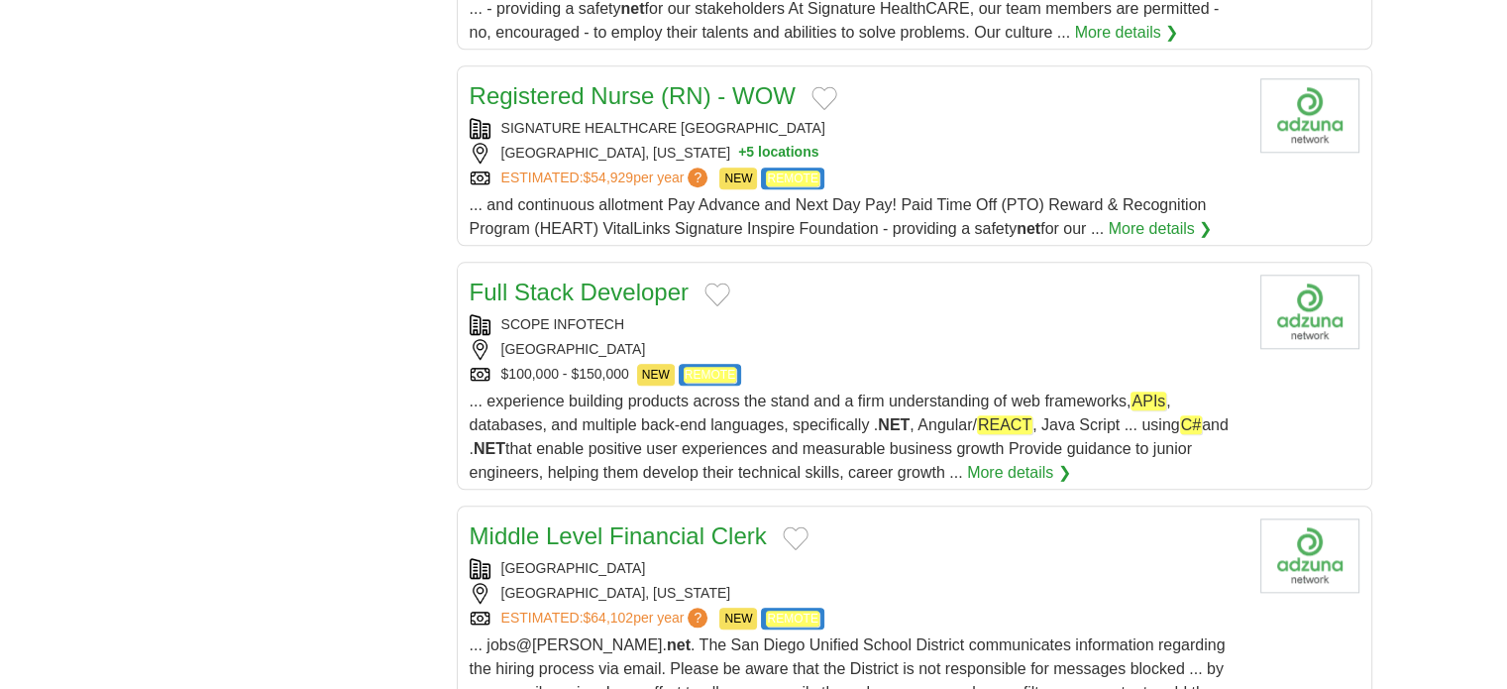
click at [594, 287] on link "Full Stack Developer" at bounding box center [579, 291] width 219 height 27
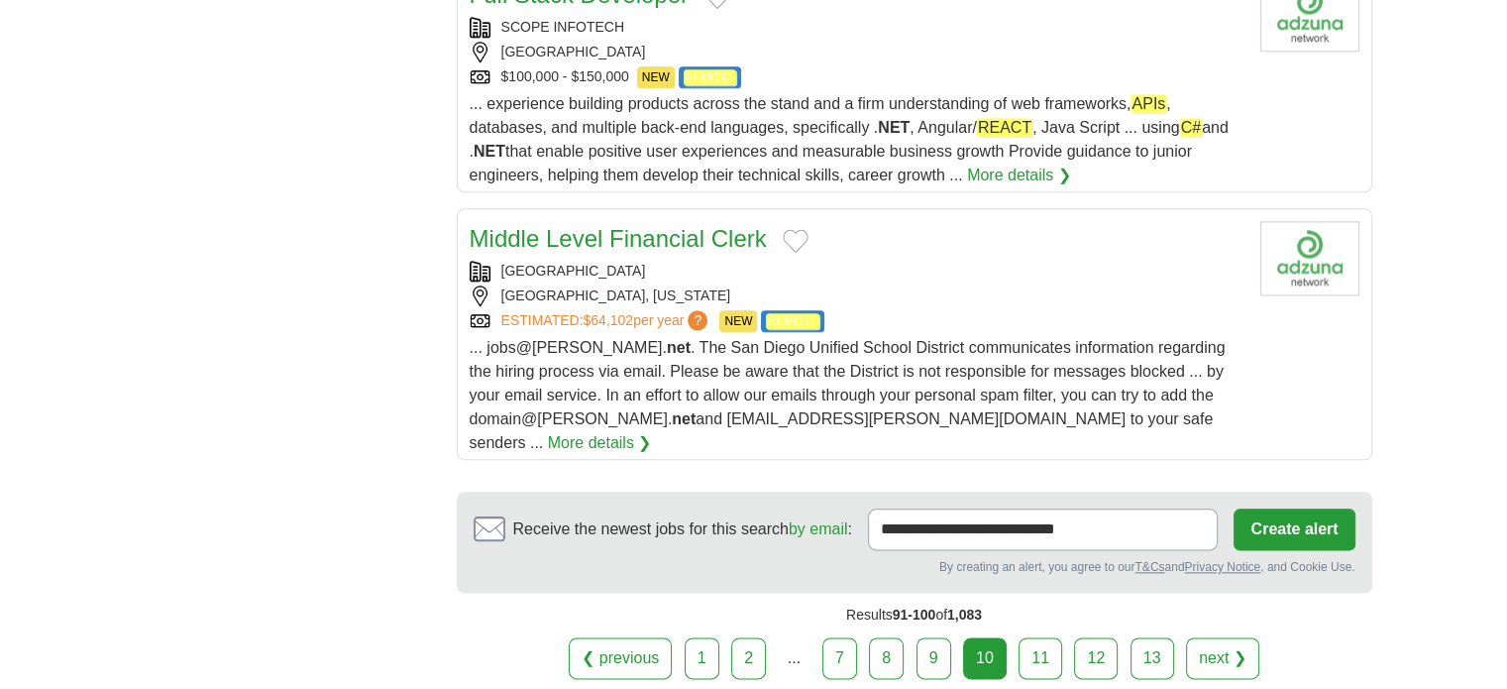
scroll to position [2378, 0]
